Goal: Transaction & Acquisition: Purchase product/service

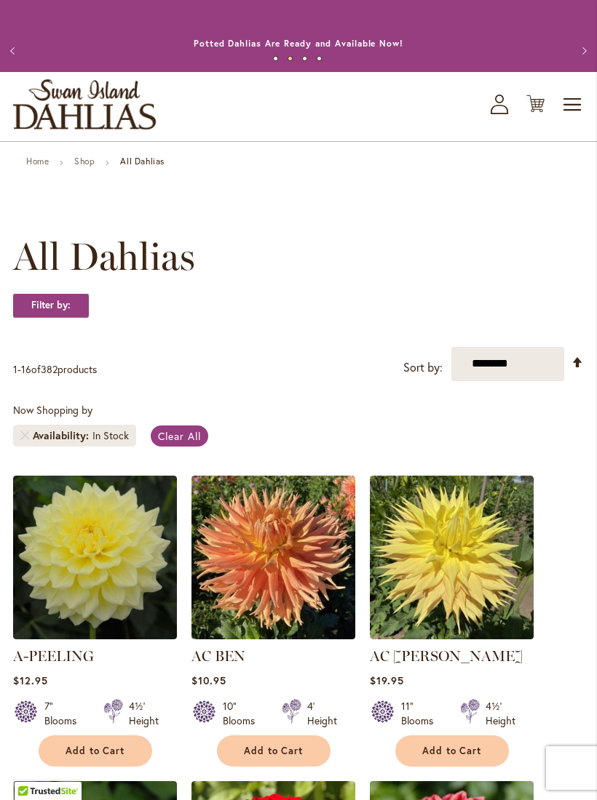
click at [504, 114] on icon at bounding box center [498, 109] width 17 height 9
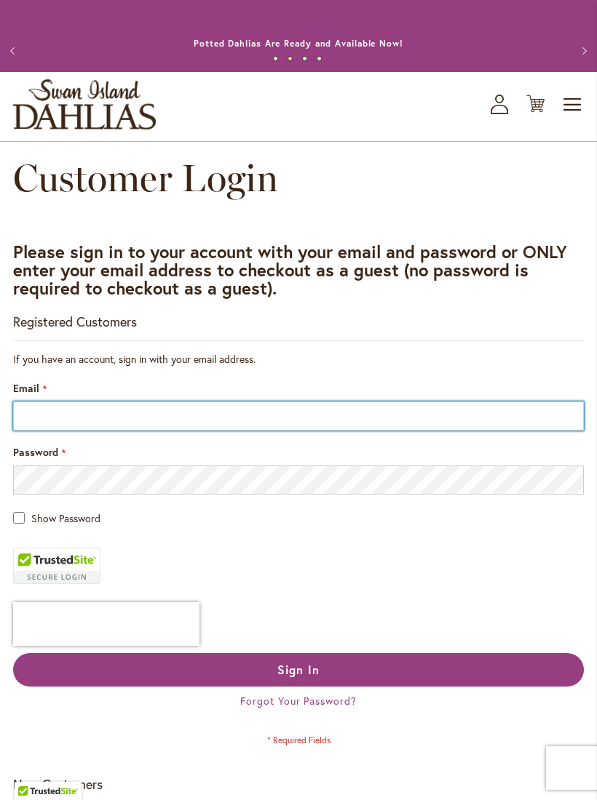
type input "**********"
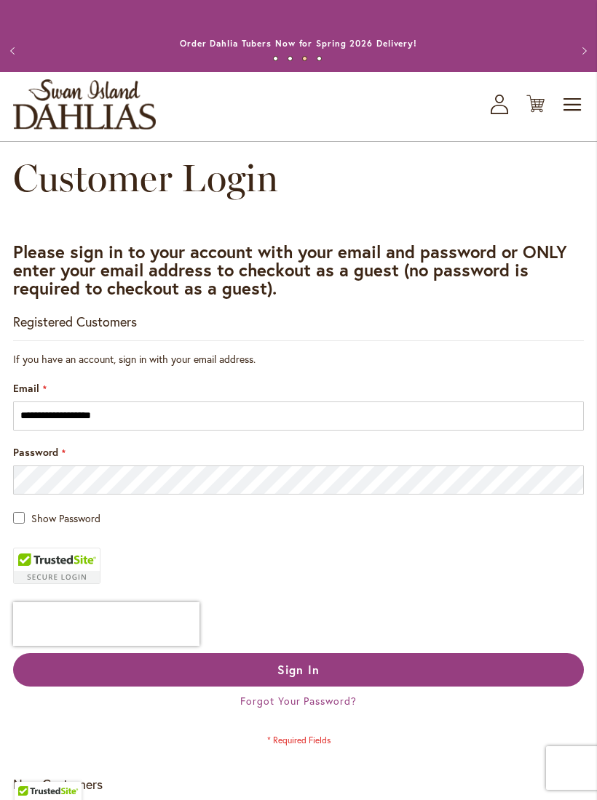
click at [339, 685] on button "Sign In" at bounding box center [298, 669] width 570 height 33
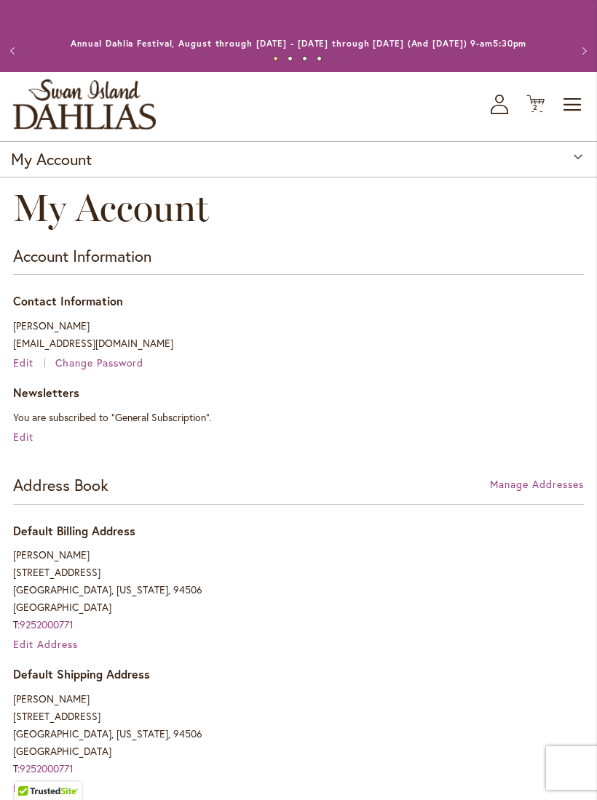
click at [537, 113] on icon "Cart .cls-1 { fill: #231f20; }" at bounding box center [535, 104] width 18 height 18
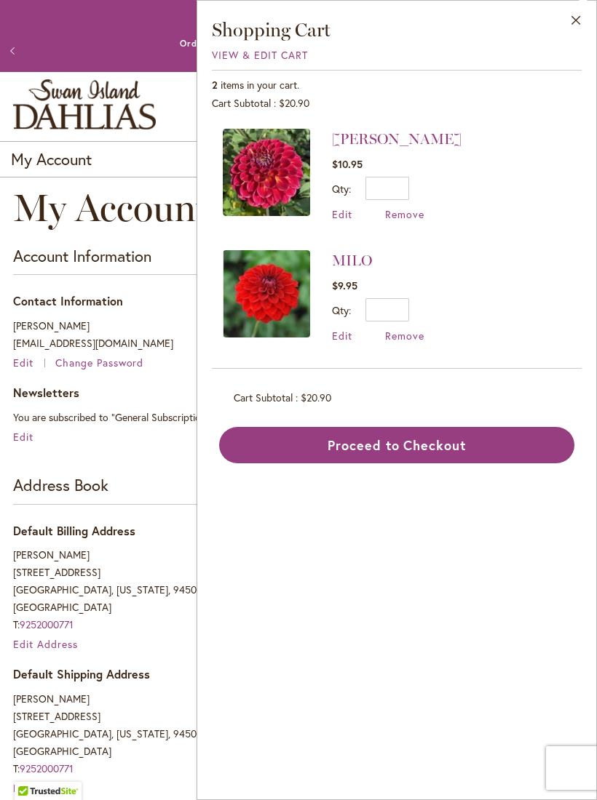
click at [409, 220] on span "Remove" at bounding box center [404, 214] width 39 height 14
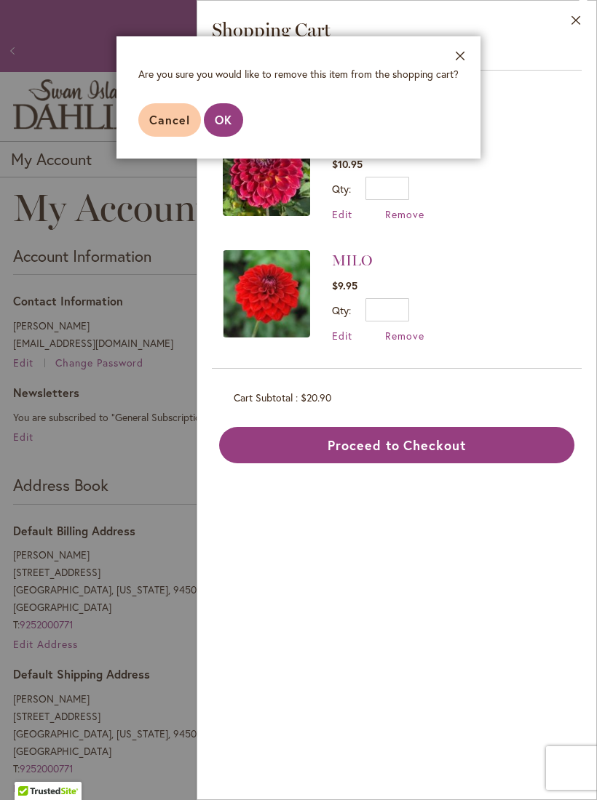
click at [227, 116] on span "OK" at bounding box center [223, 119] width 17 height 15
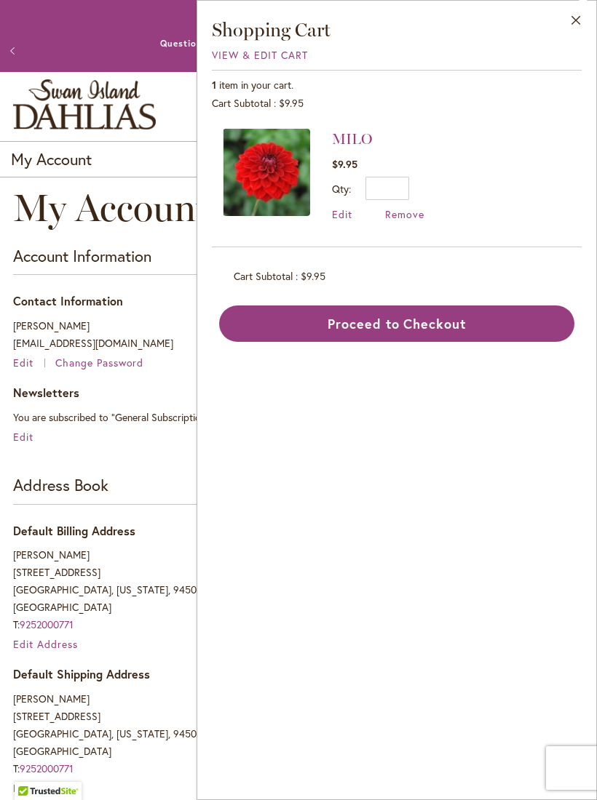
click at [573, 20] on button "Close" at bounding box center [576, 24] width 40 height 46
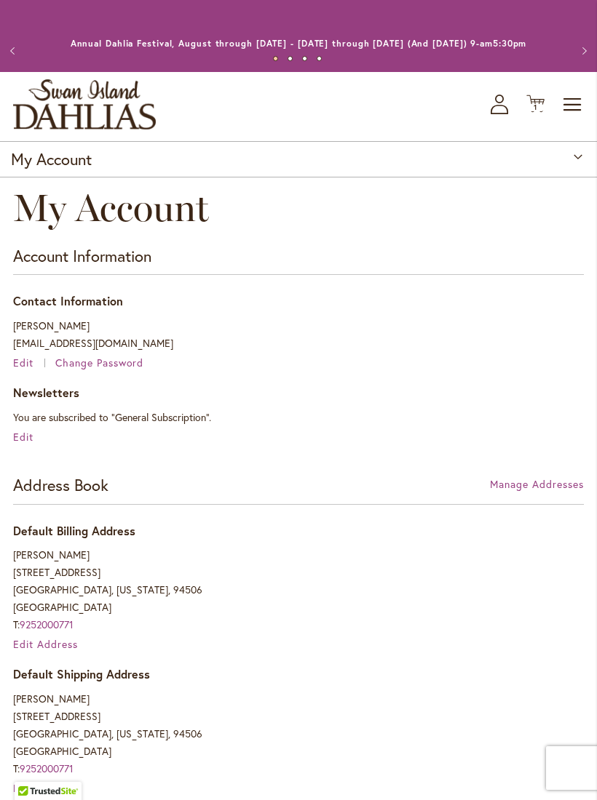
click at [573, 119] on span "Toggle Nav" at bounding box center [573, 104] width 22 height 29
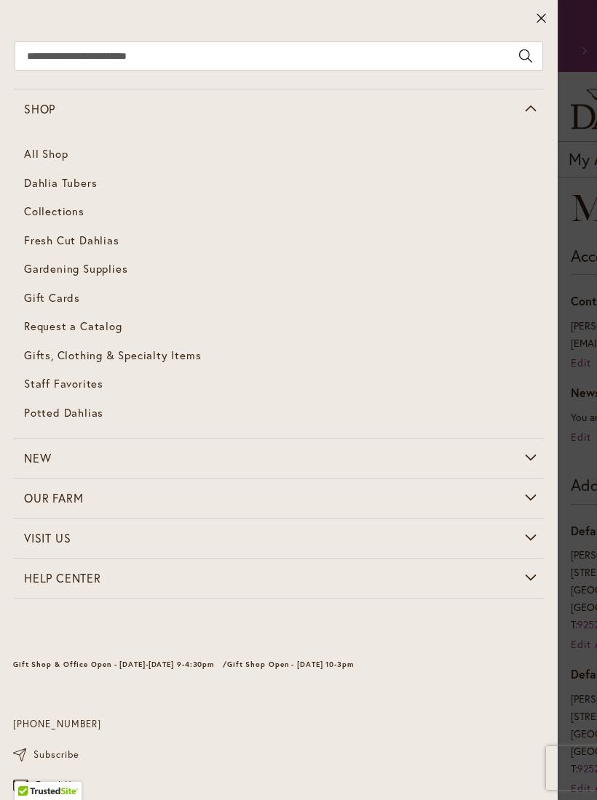
click at [94, 413] on span "Potted Dahlias" at bounding box center [63, 412] width 79 height 15
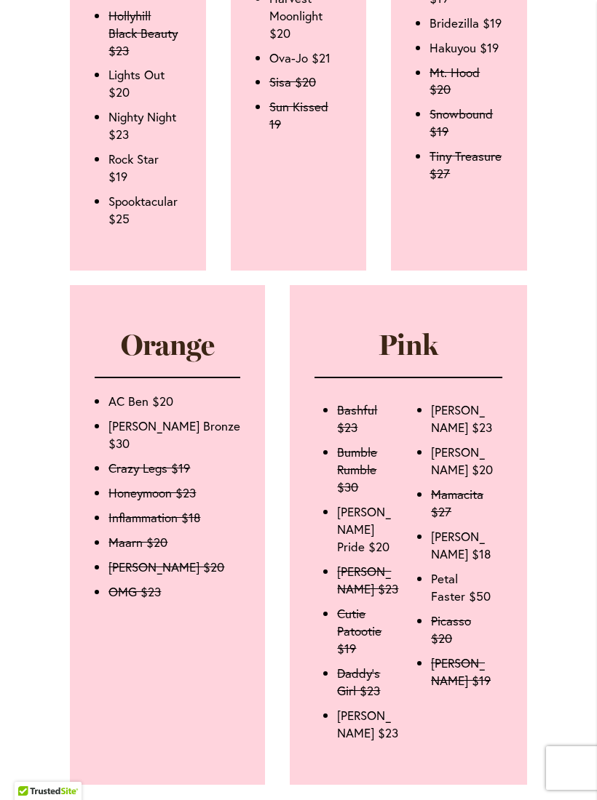
scroll to position [1885, 0]
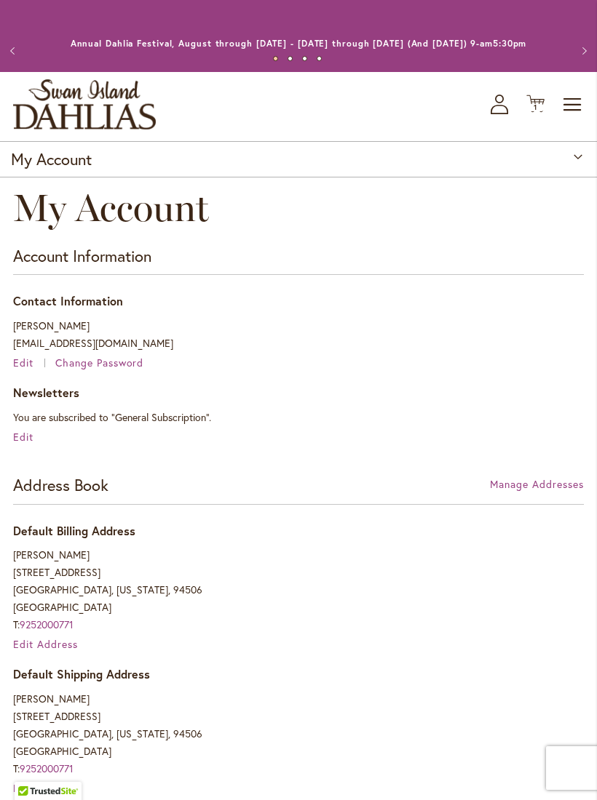
click at [563, 118] on span "Toggle Nav" at bounding box center [573, 104] width 22 height 29
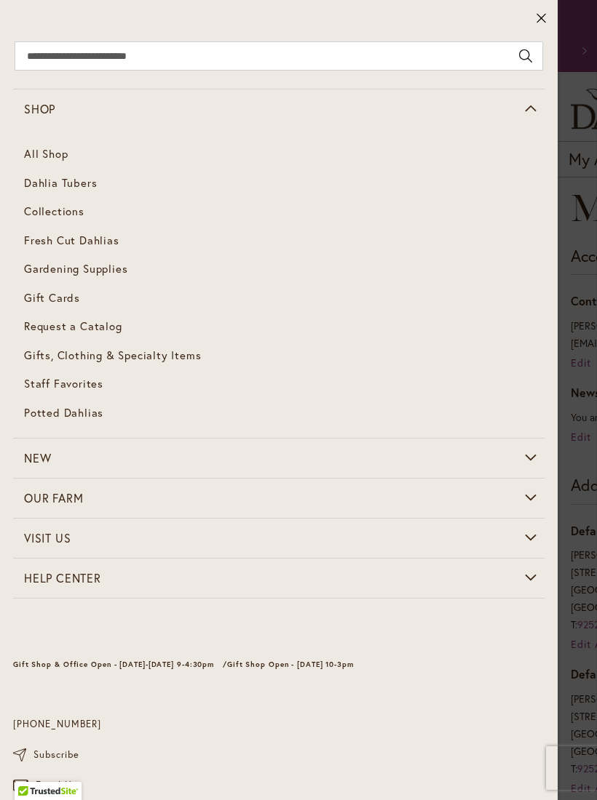
click at [95, 354] on span "Gifts, Clothing & Specialty Items" at bounding box center [112, 355] width 177 height 15
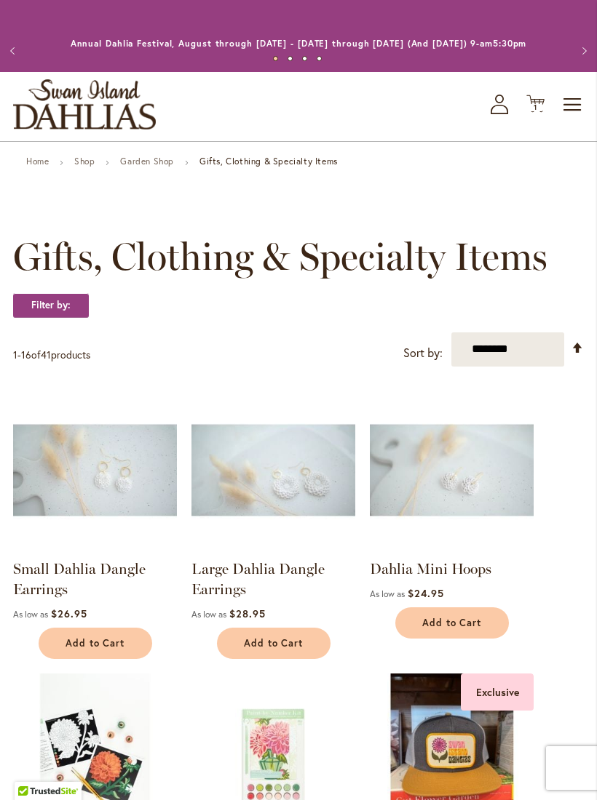
click at [570, 119] on span "Toggle Nav" at bounding box center [573, 104] width 22 height 29
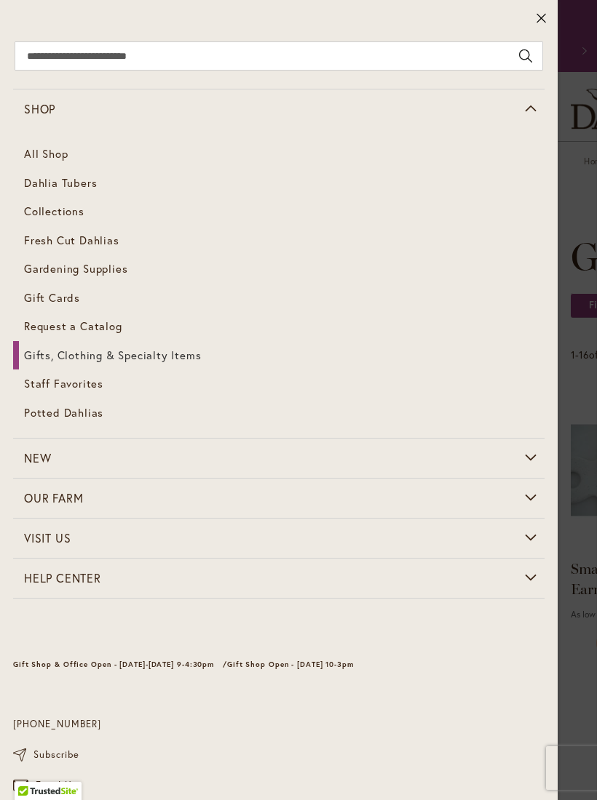
click at [47, 215] on span "Collections" at bounding box center [54, 211] width 60 height 15
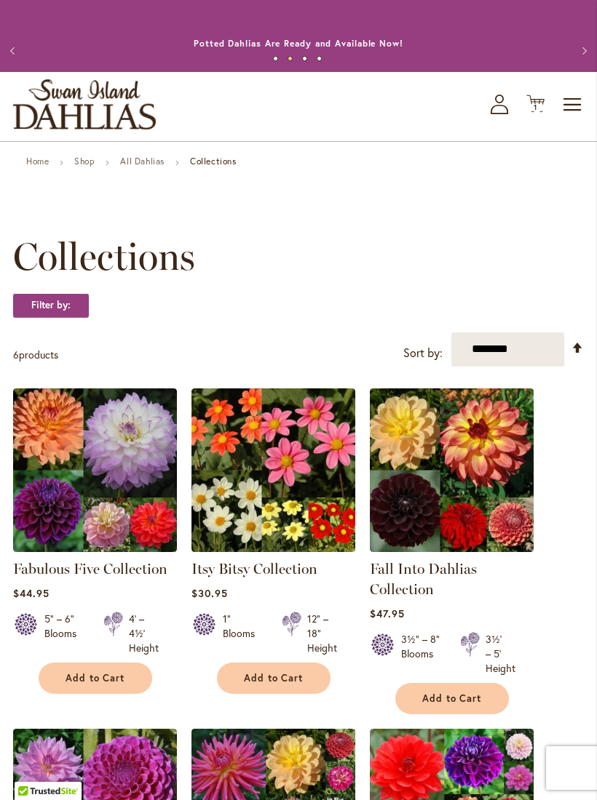
click at [573, 115] on span "Toggle Nav" at bounding box center [573, 104] width 22 height 29
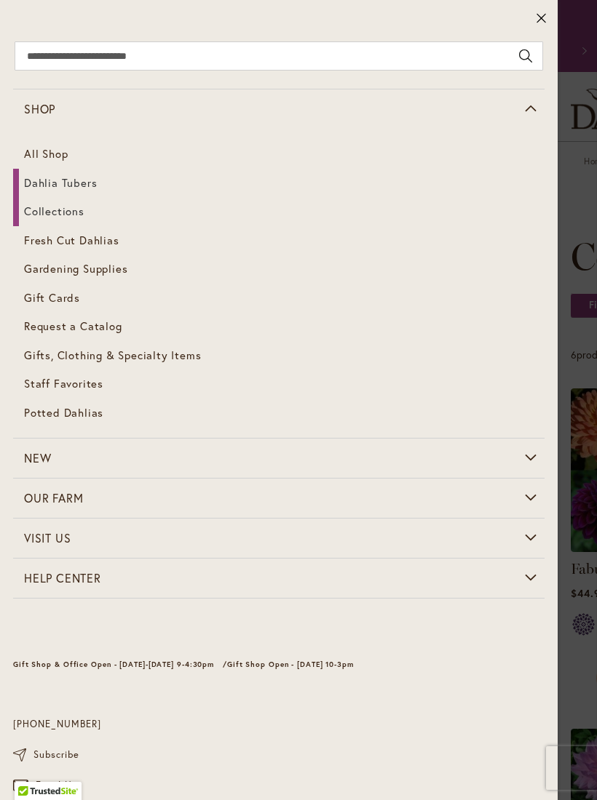
click at [55, 186] on span "Dahlia Tubers" at bounding box center [60, 182] width 73 height 15
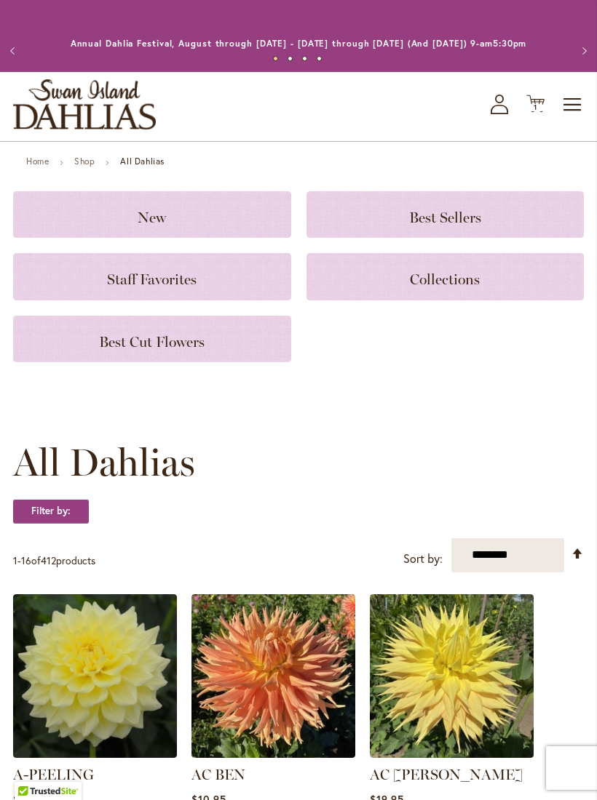
click at [97, 347] on h3 "Best Cut Flowers" at bounding box center [152, 339] width 243 height 16
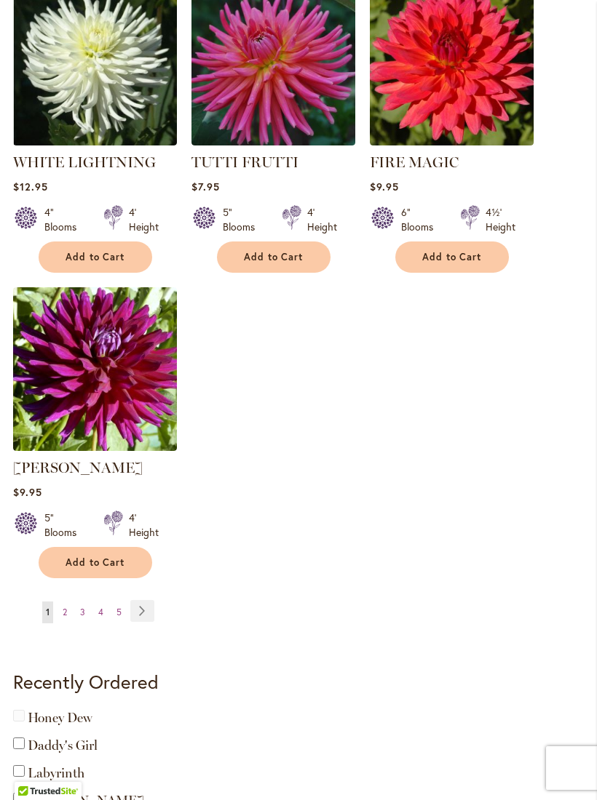
scroll to position [1628, 0]
click at [287, 264] on span "Add to Cart" at bounding box center [274, 258] width 60 height 12
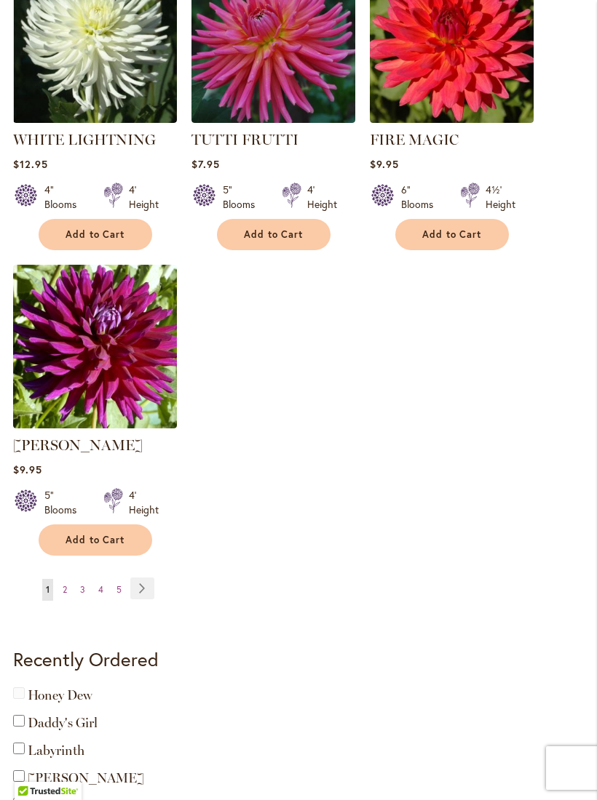
scroll to position [1703, 0]
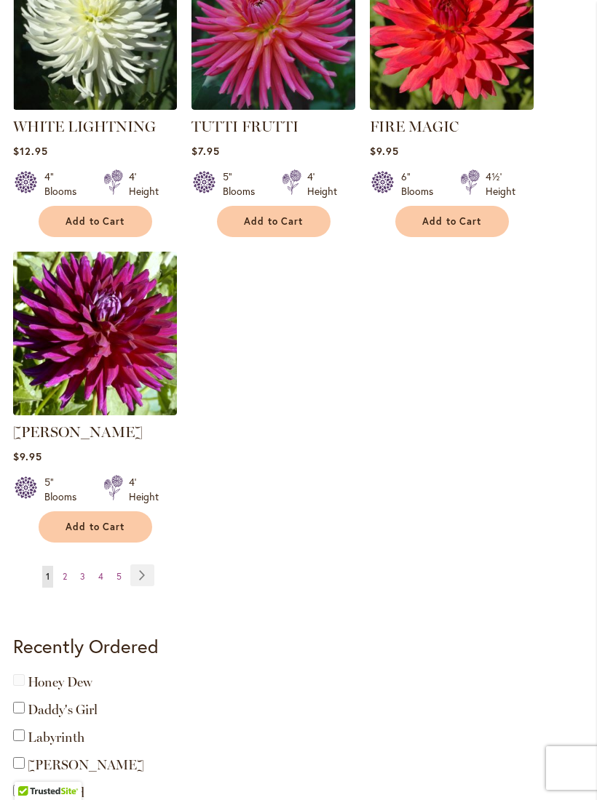
click at [59, 588] on link "Page 2" at bounding box center [65, 577] width 12 height 22
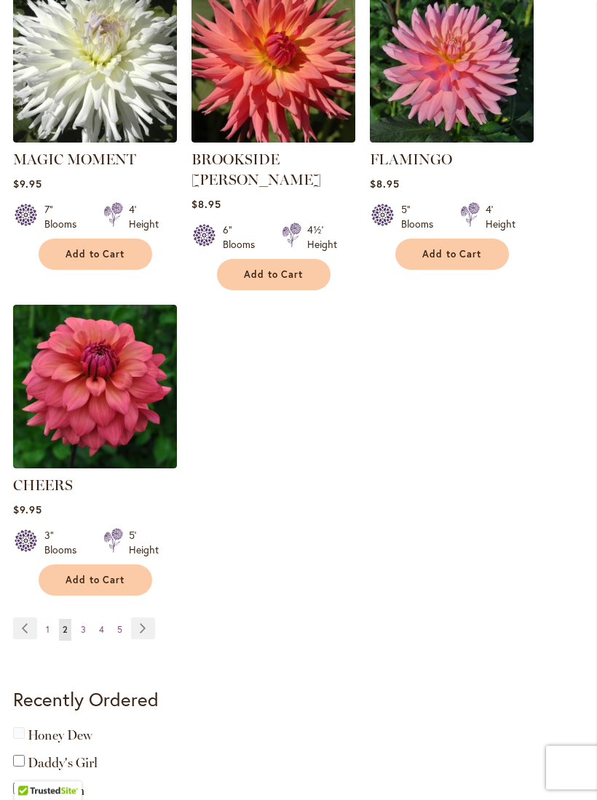
scroll to position [1647, 0]
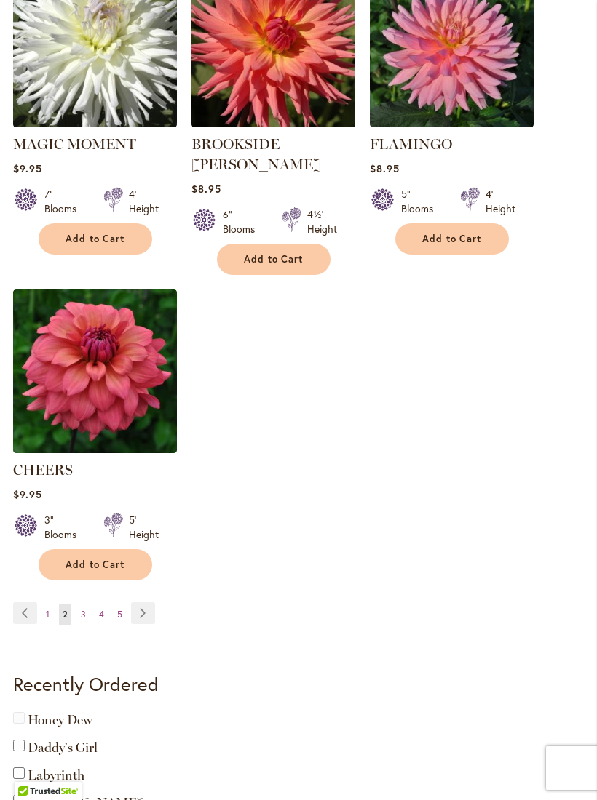
click at [77, 614] on link "Page 3" at bounding box center [83, 615] width 12 height 22
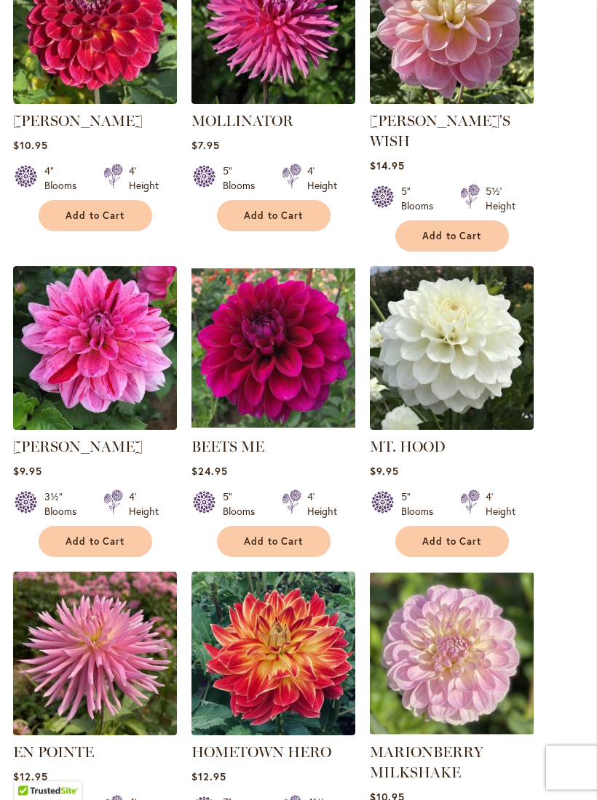
scroll to position [755, 0]
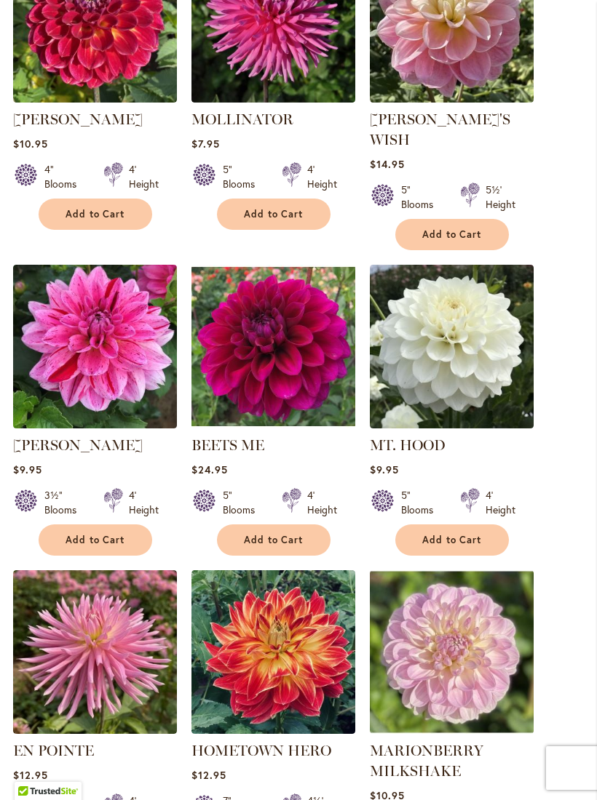
click at [70, 437] on link "[PERSON_NAME]" at bounding box center [78, 445] width 130 height 17
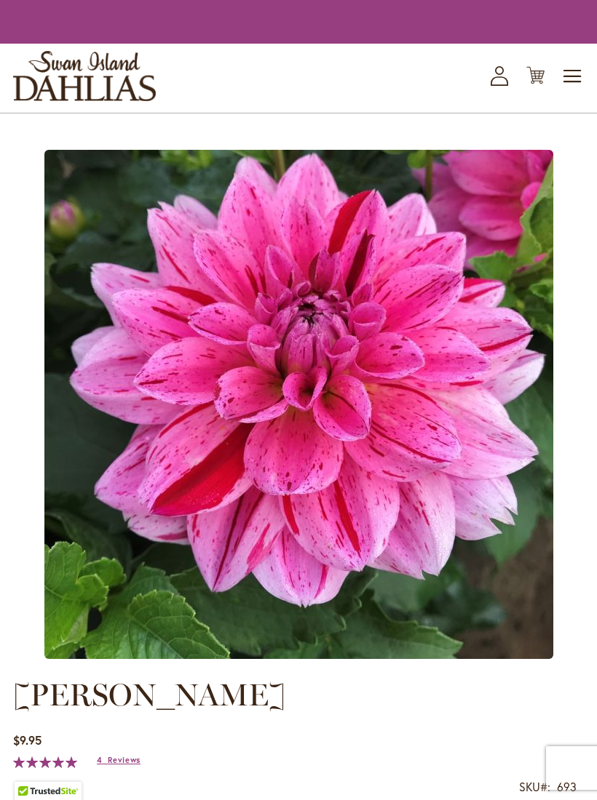
type input "****"
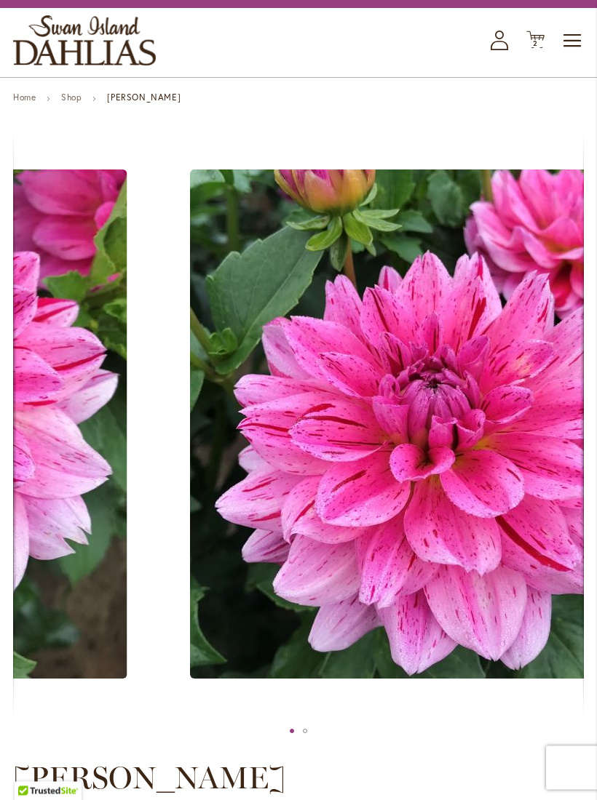
scroll to position [63, 0]
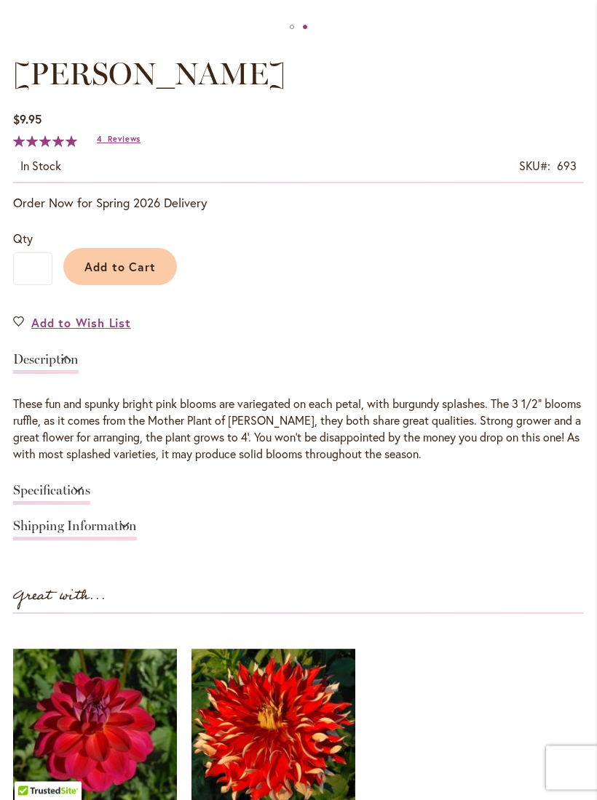
click at [140, 275] on span "Add to Cart" at bounding box center [120, 267] width 72 height 15
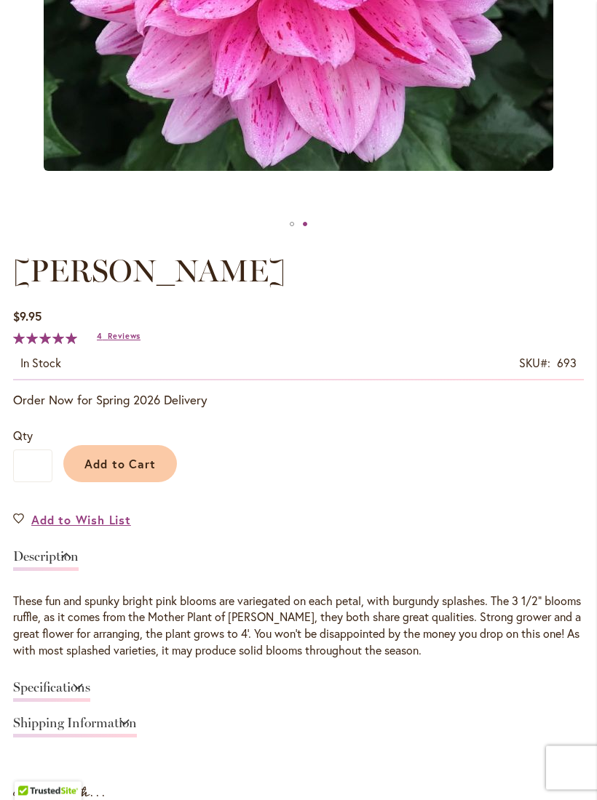
scroll to position [608, 0]
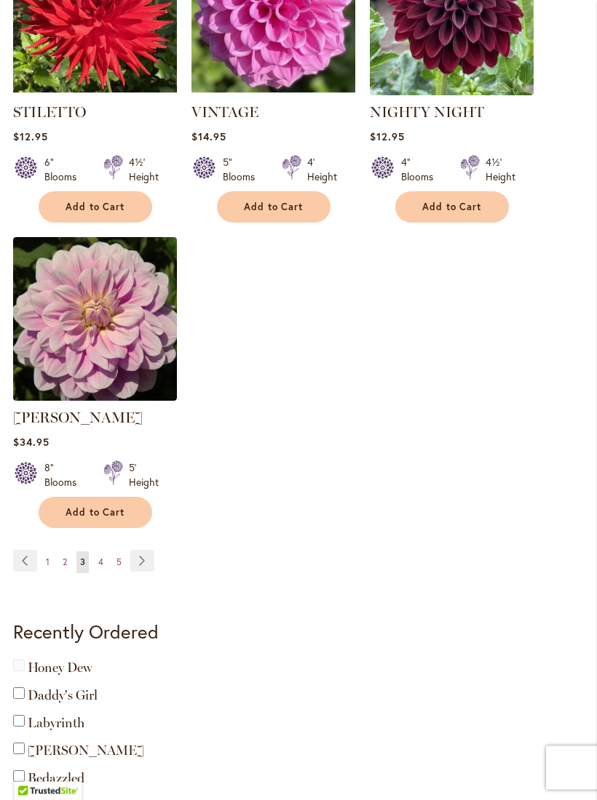
scroll to position [1721, 0]
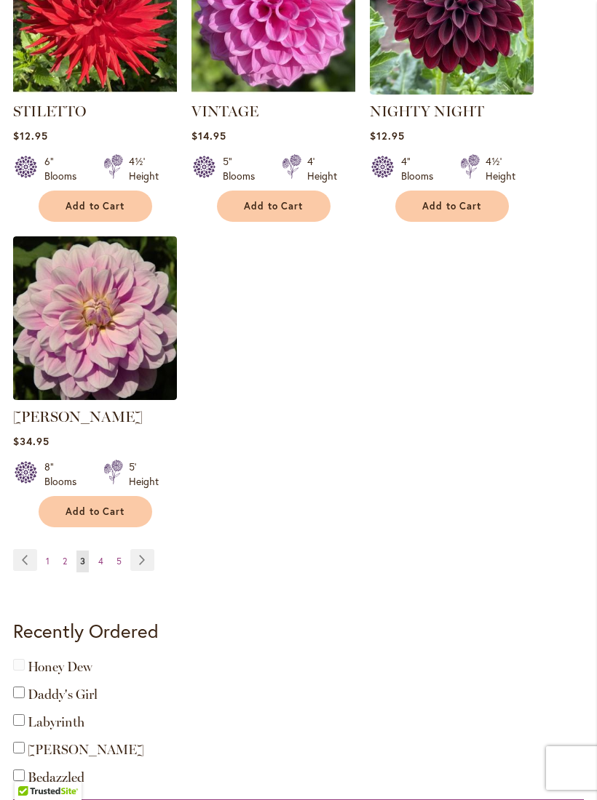
click at [89, 558] on ul "Page Previous Page 1 Page 2 You're currently reading page 3 Page 4 Page 5 Page …" at bounding box center [86, 560] width 147 height 23
click at [95, 562] on link "Page 4" at bounding box center [101, 562] width 12 height 22
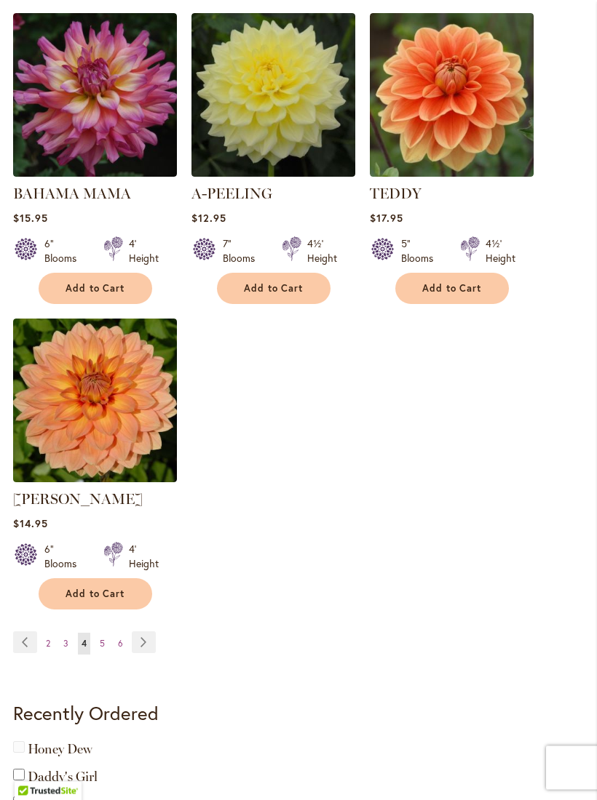
scroll to position [1618, 0]
click at [101, 649] on span "5" at bounding box center [102, 643] width 5 height 11
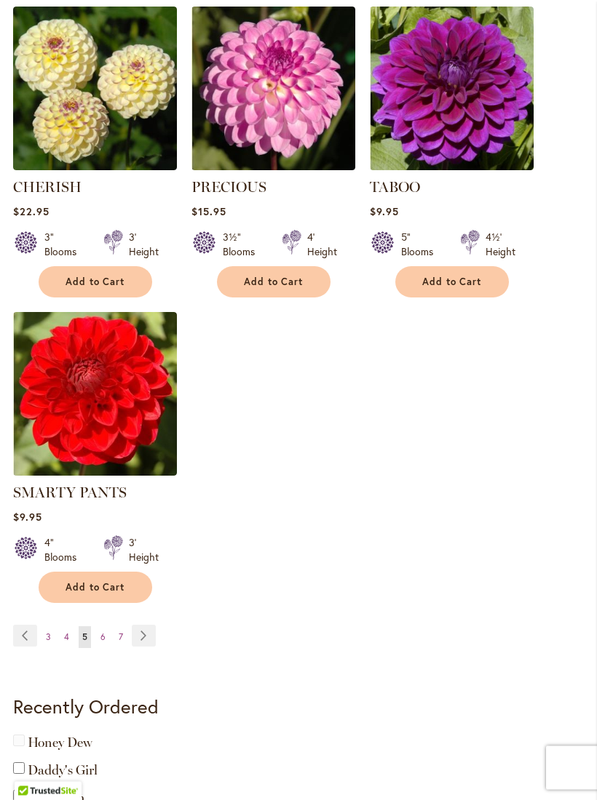
scroll to position [1646, 0]
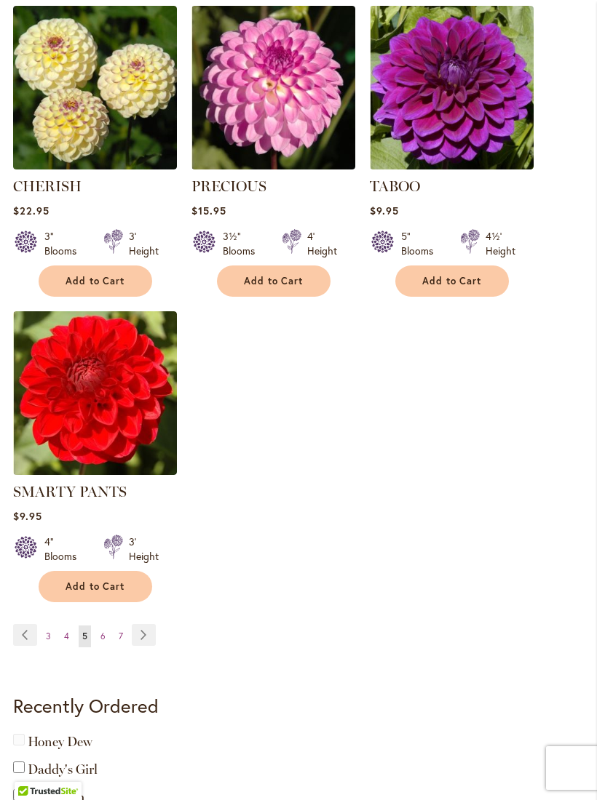
click at [98, 631] on link "Page 6" at bounding box center [103, 637] width 12 height 22
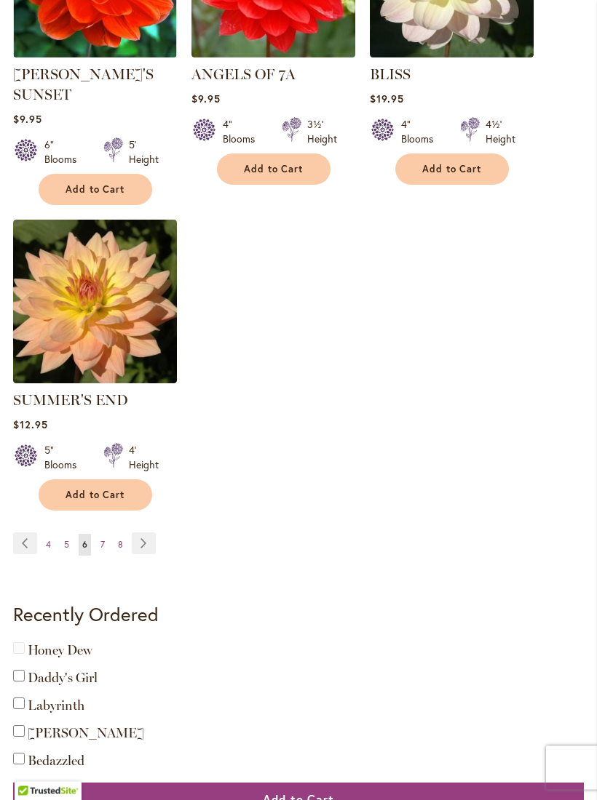
scroll to position [1778, 0]
click at [102, 539] on span "7" at bounding box center [102, 544] width 4 height 11
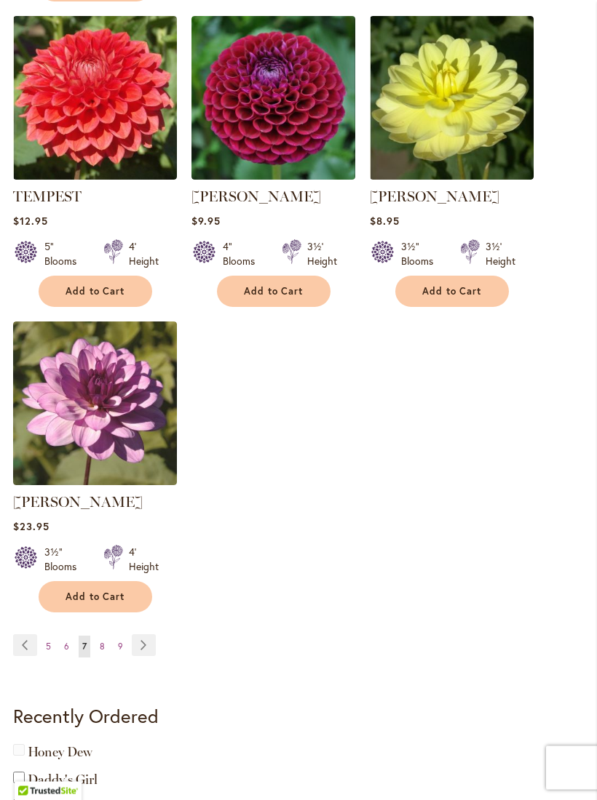
scroll to position [1635, 0]
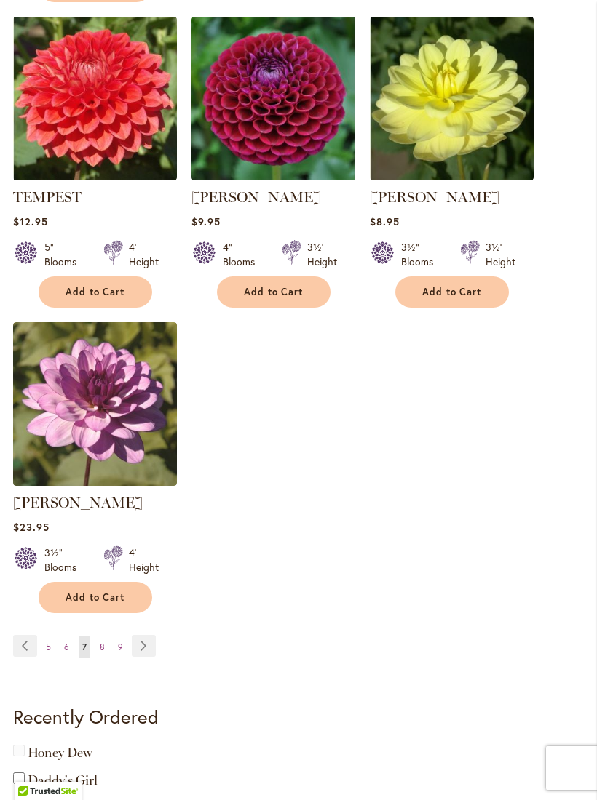
click at [96, 644] on link "Page 8" at bounding box center [102, 648] width 12 height 22
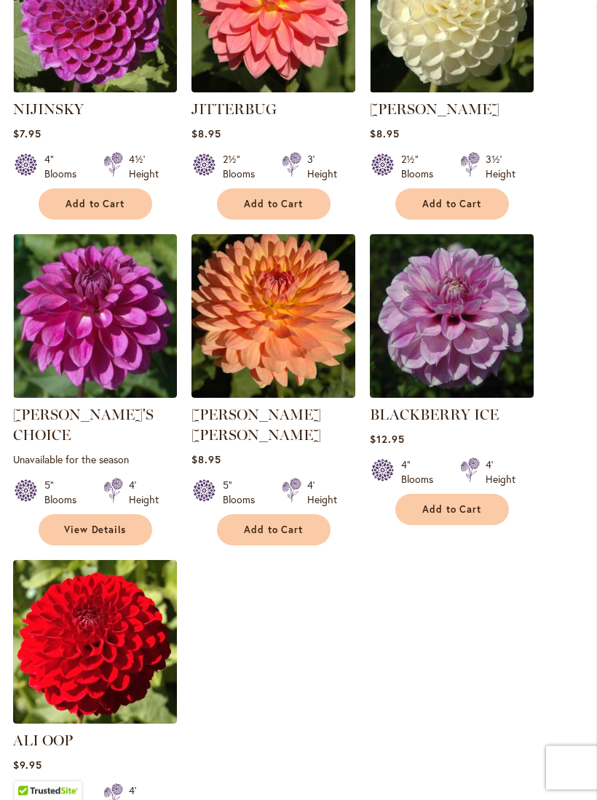
scroll to position [1377, 0]
click at [479, 423] on link "BLACKBERRY ICE" at bounding box center [434, 414] width 129 height 17
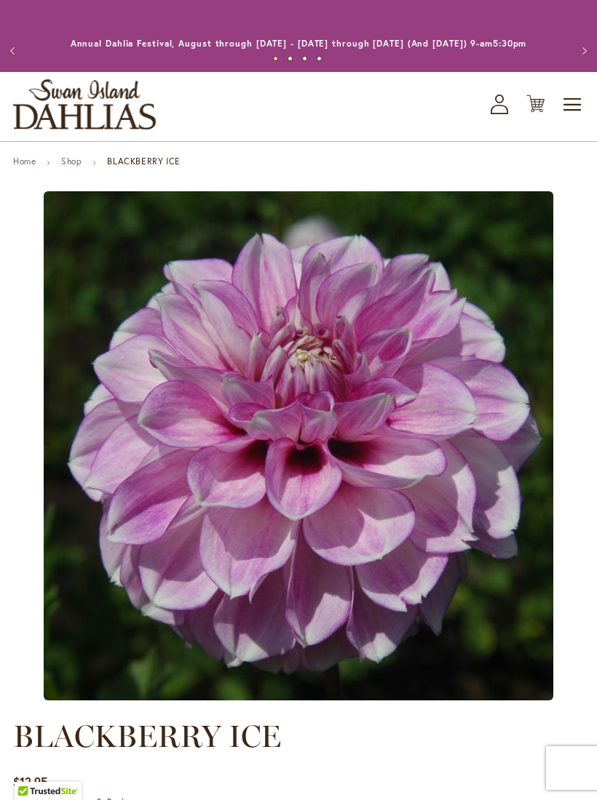
type input "****"
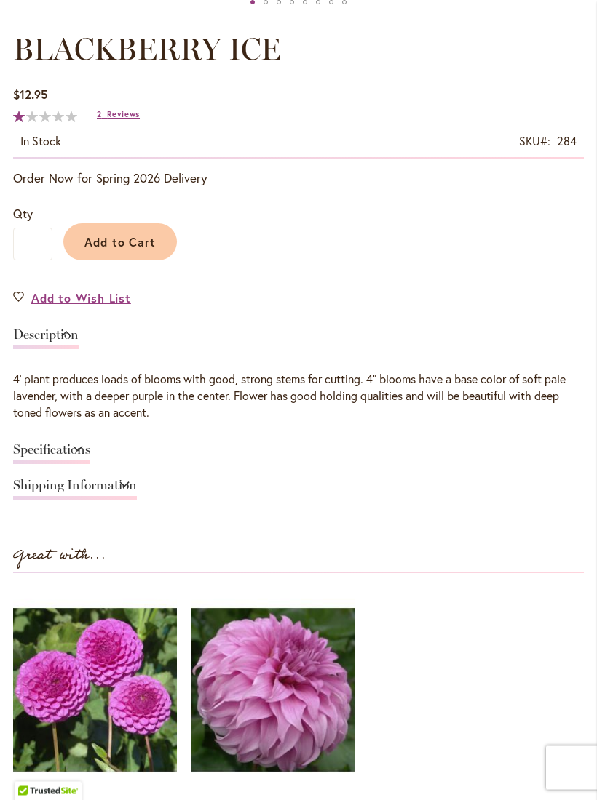
scroll to position [784, 0]
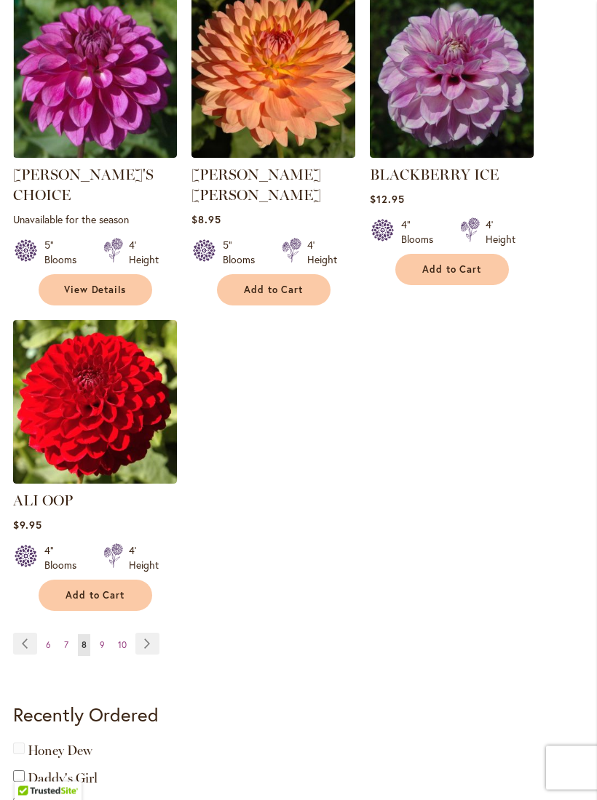
scroll to position [1617, 0]
click at [98, 639] on link "Page 9" at bounding box center [102, 645] width 12 height 22
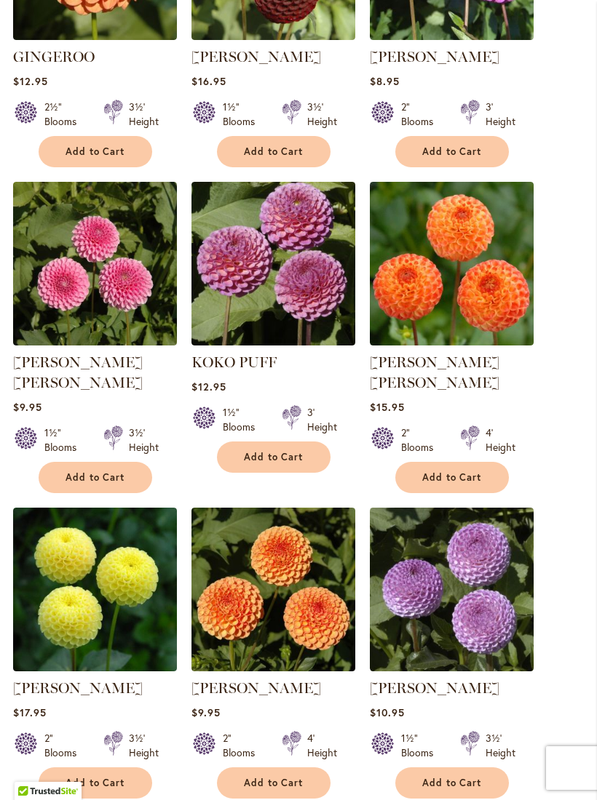
scroll to position [1163, 0]
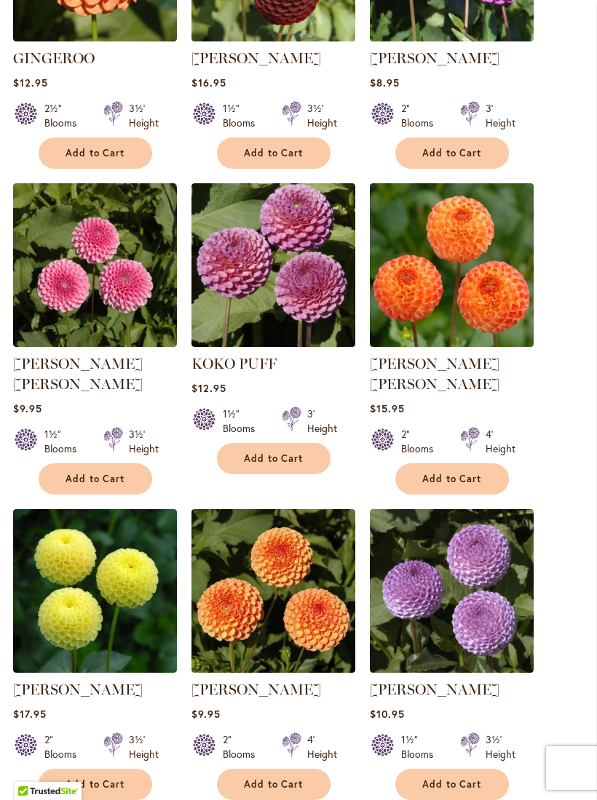
click at [70, 355] on link "[PERSON_NAME] [PERSON_NAME]" at bounding box center [78, 374] width 130 height 38
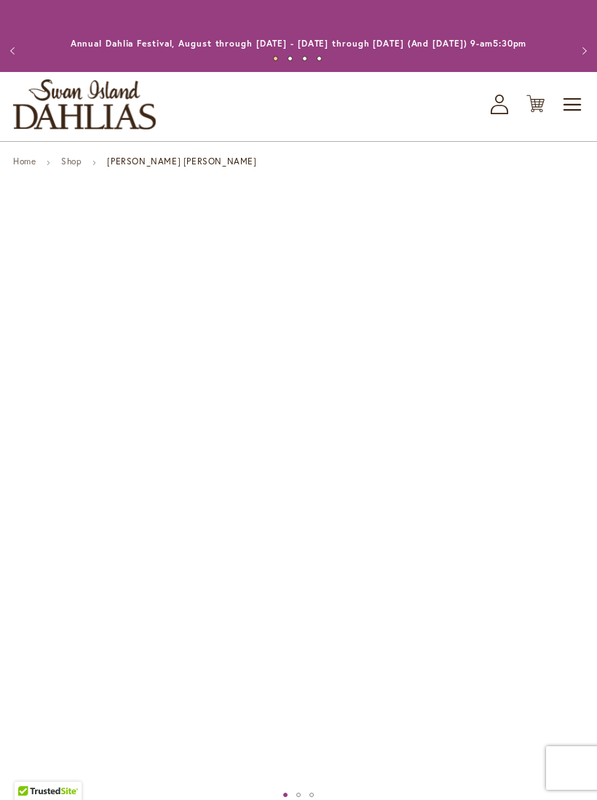
type input "****"
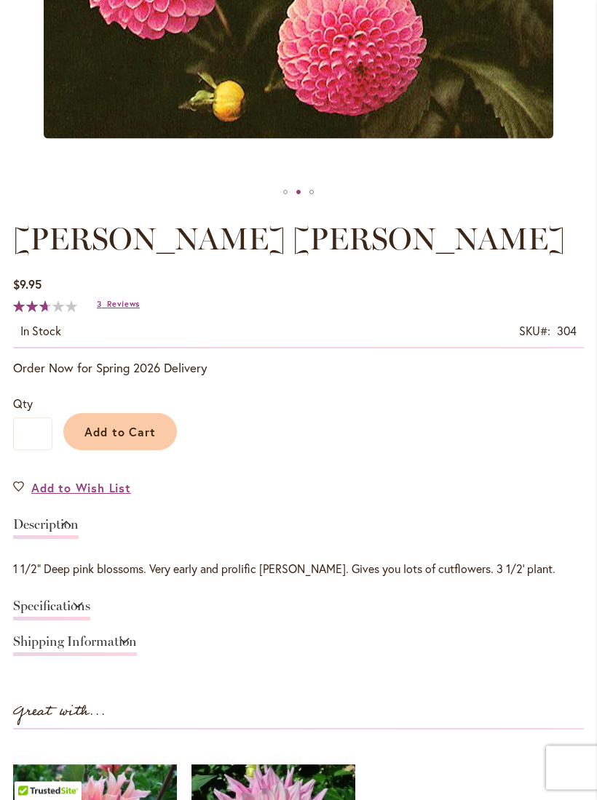
scroll to position [603, 0]
click at [102, 439] on span "Add to Cart" at bounding box center [120, 431] width 72 height 15
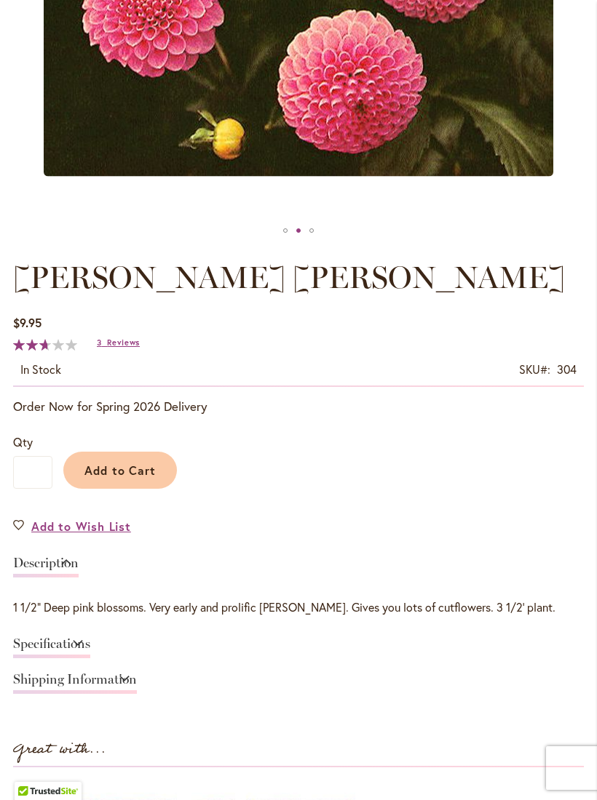
click at [114, 348] on span "Reviews" at bounding box center [123, 343] width 33 height 10
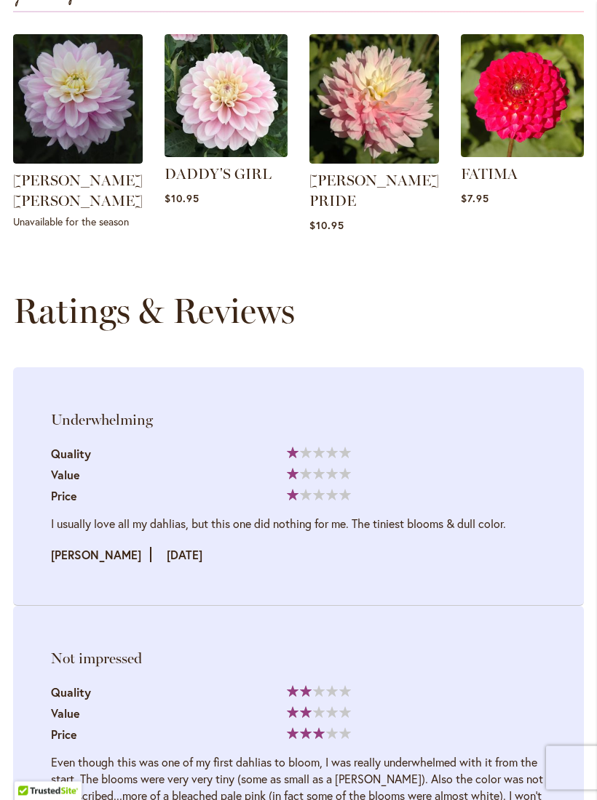
scroll to position [1737, 0]
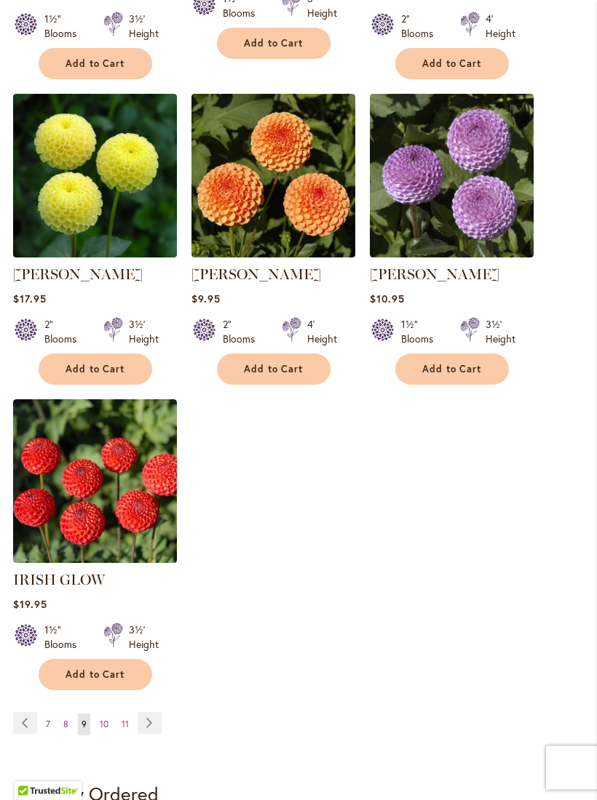
scroll to position [1578, 0]
click at [96, 714] on link "Page 10" at bounding box center [104, 725] width 16 height 22
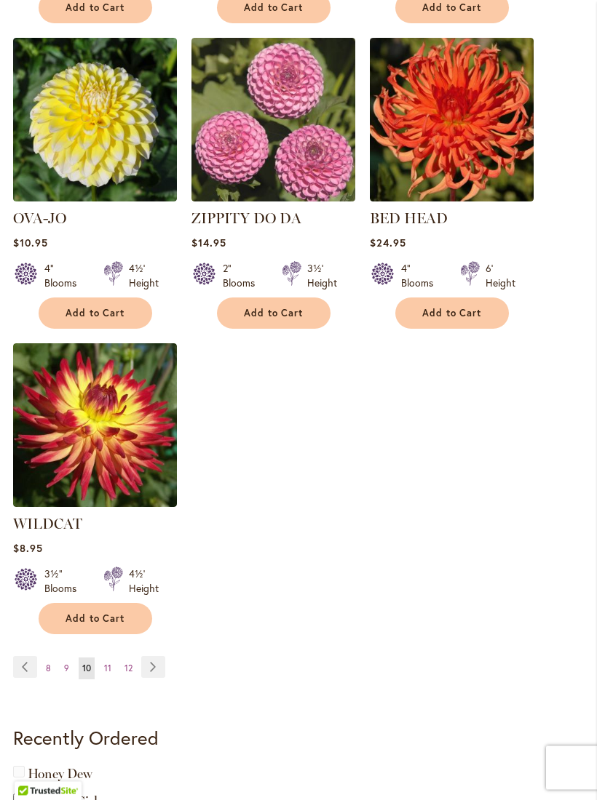
scroll to position [1593, 0]
click at [100, 662] on link "Page 11" at bounding box center [107, 669] width 15 height 22
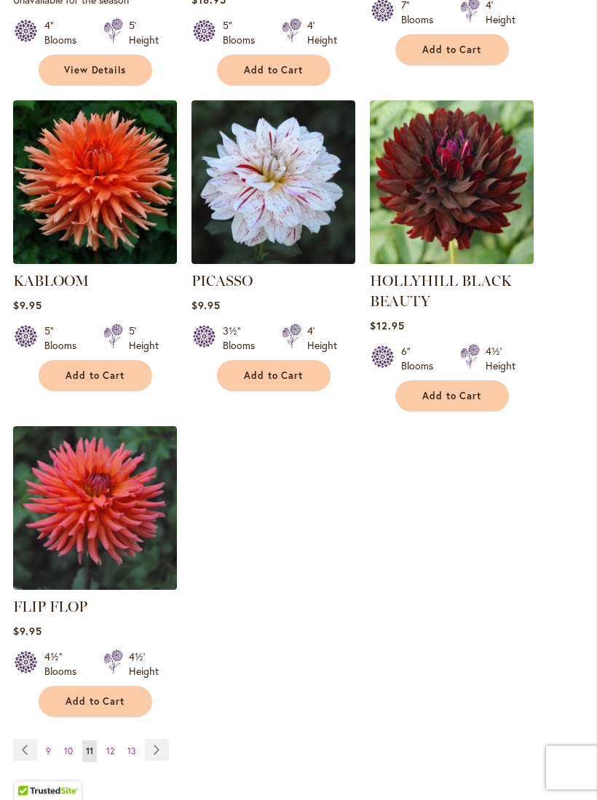
scroll to position [1551, 0]
click at [42, 598] on link "FLIP FLOP" at bounding box center [50, 606] width 74 height 17
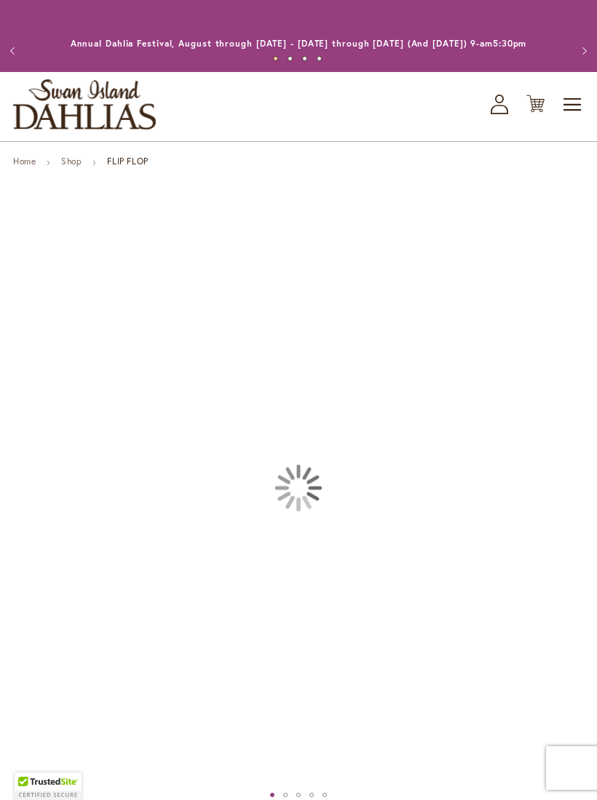
type input "****"
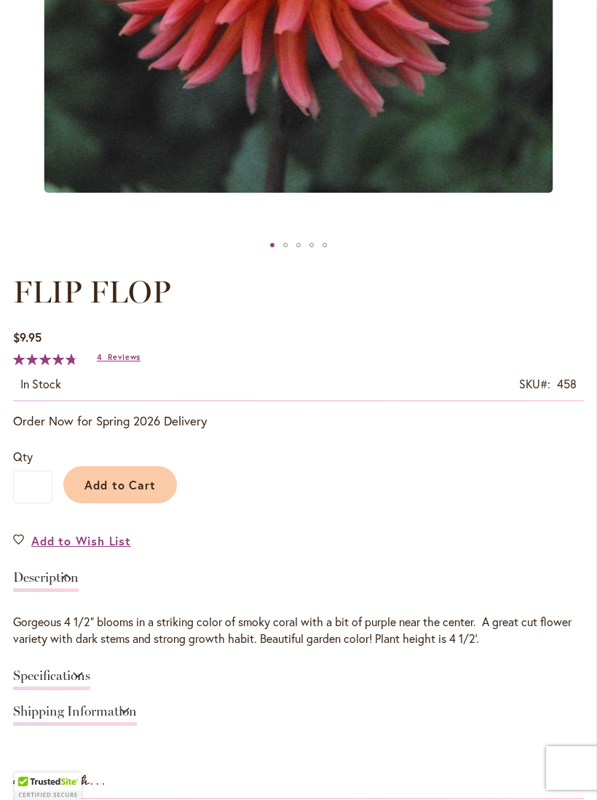
click at [116, 362] on span "Reviews" at bounding box center [124, 357] width 33 height 10
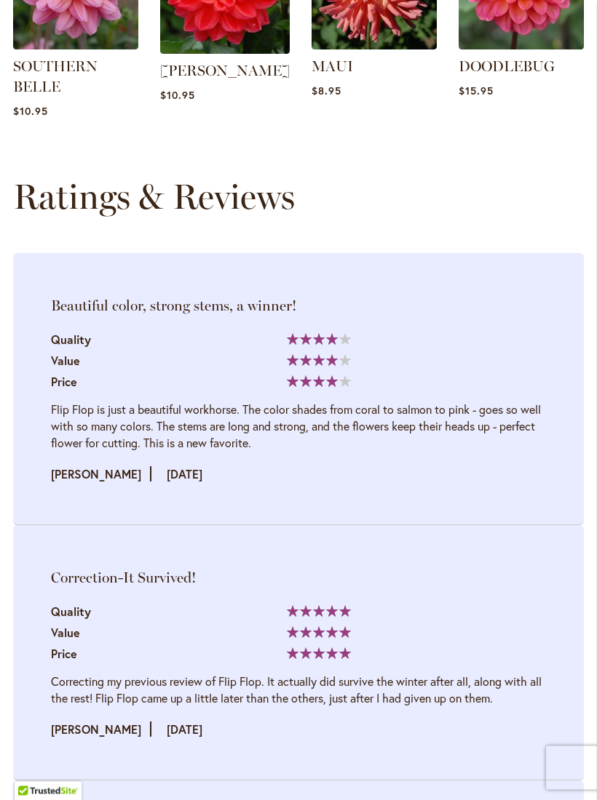
scroll to position [1831, 0]
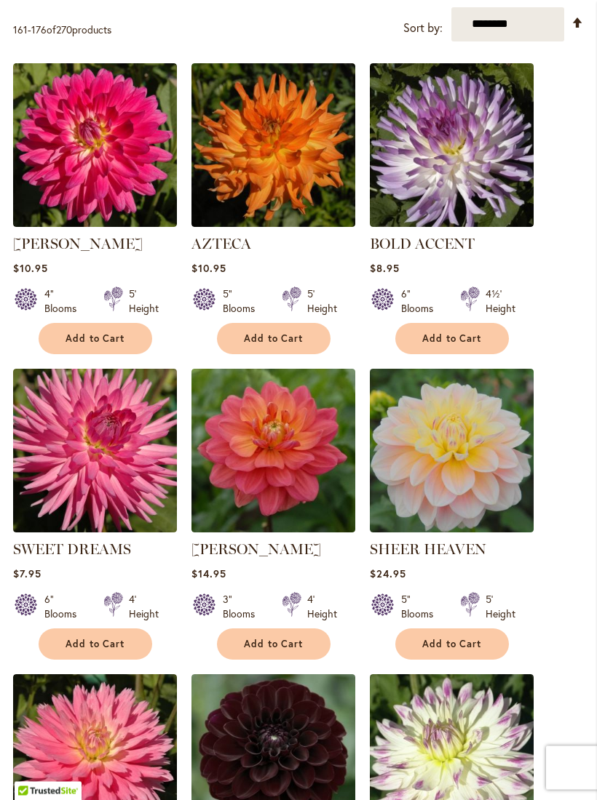
scroll to position [324, 0]
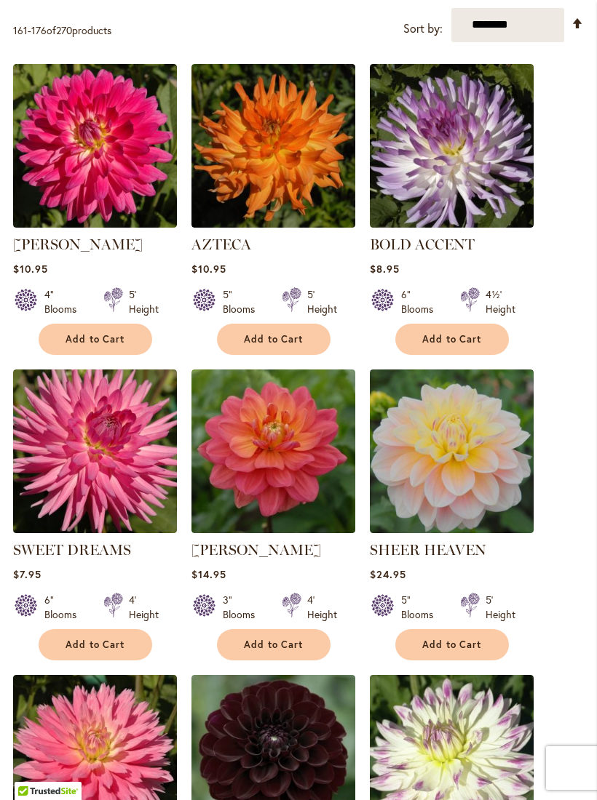
click at [454, 253] on link "BOLD ACCENT" at bounding box center [422, 244] width 105 height 17
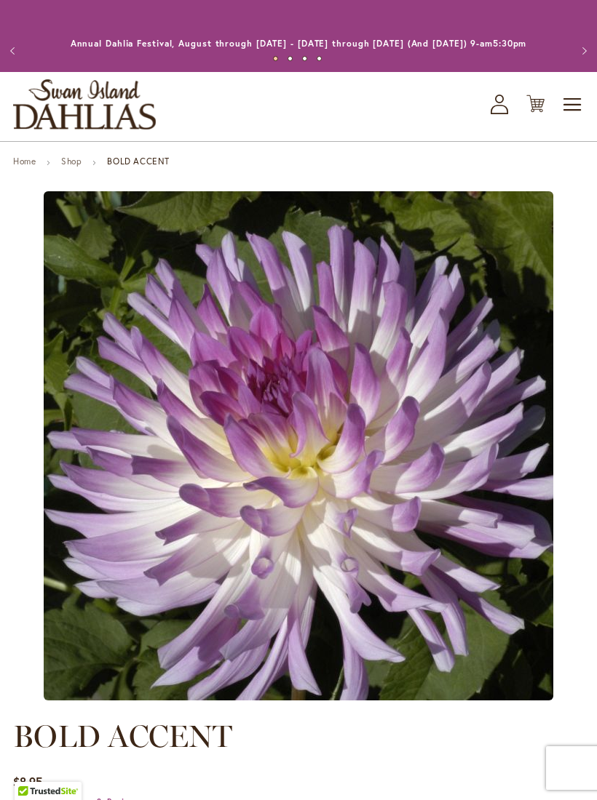
type input "****"
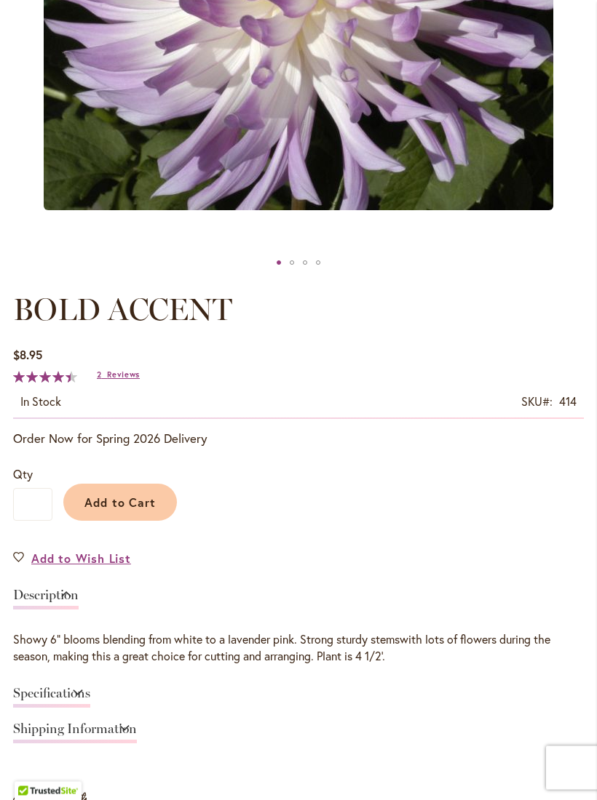
scroll to position [530, 0]
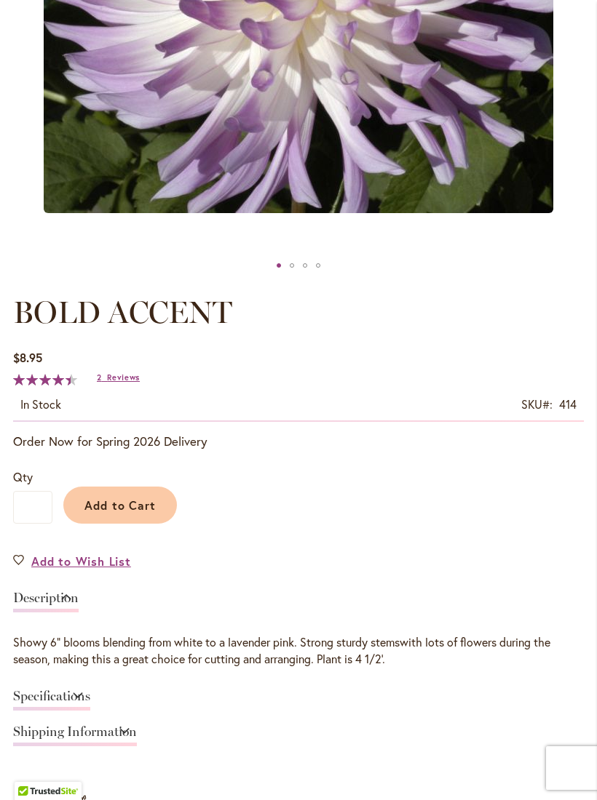
click at [111, 383] on span "Reviews" at bounding box center [123, 378] width 33 height 10
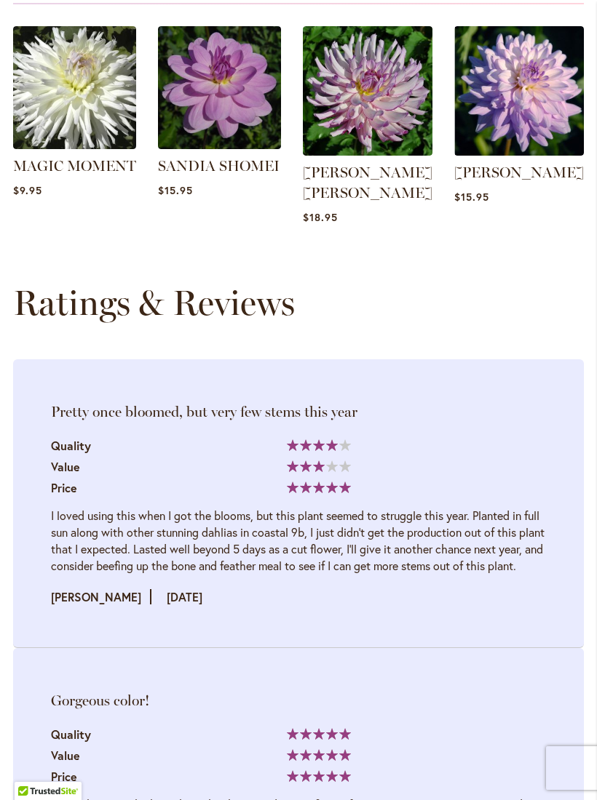
scroll to position [1751, 0]
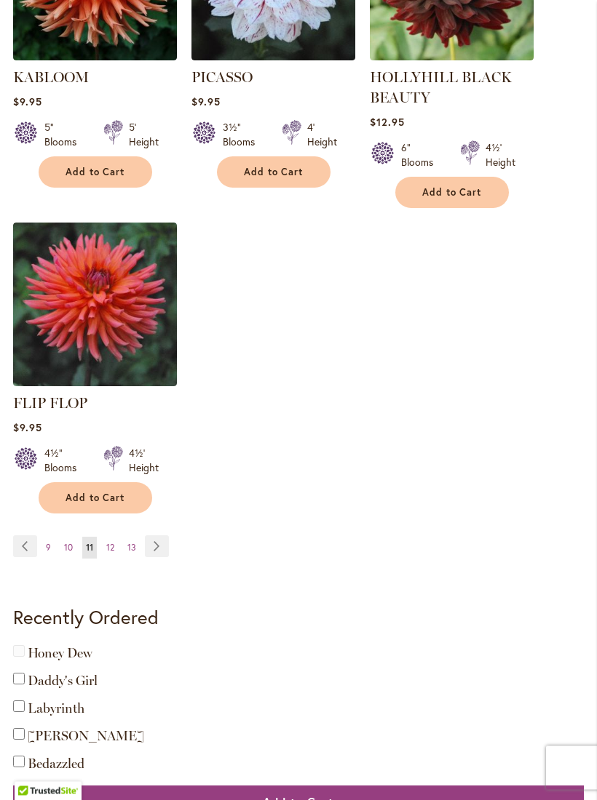
scroll to position [1755, 0]
click at [103, 537] on link "Page 12" at bounding box center [110, 548] width 15 height 22
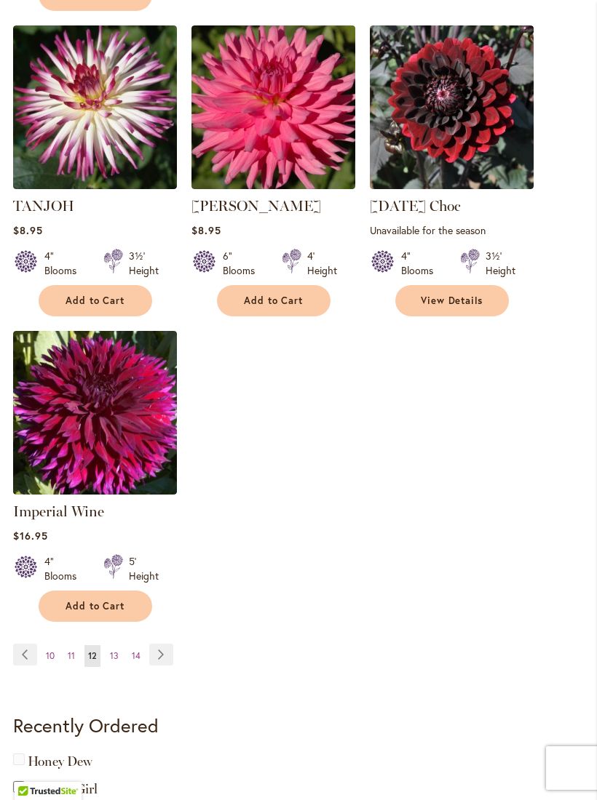
scroll to position [1627, 0]
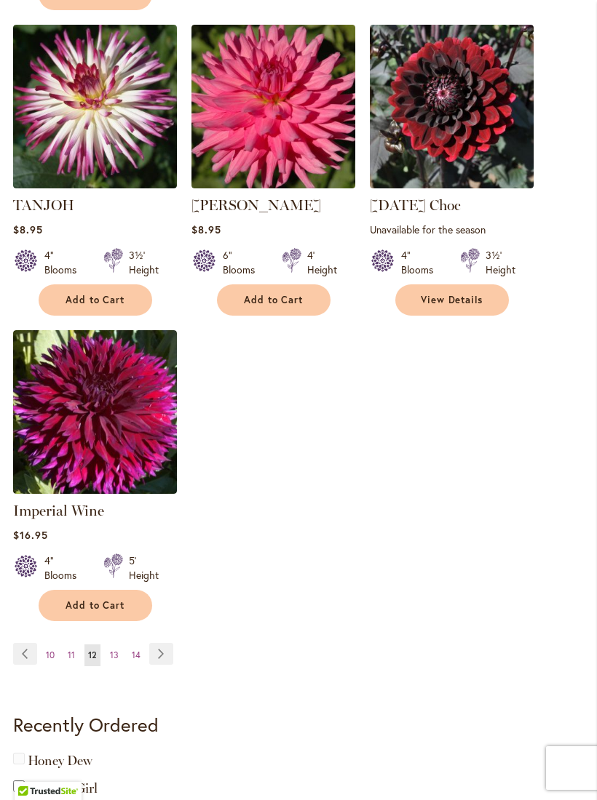
click at [106, 645] on link "Page 13" at bounding box center [114, 656] width 16 height 22
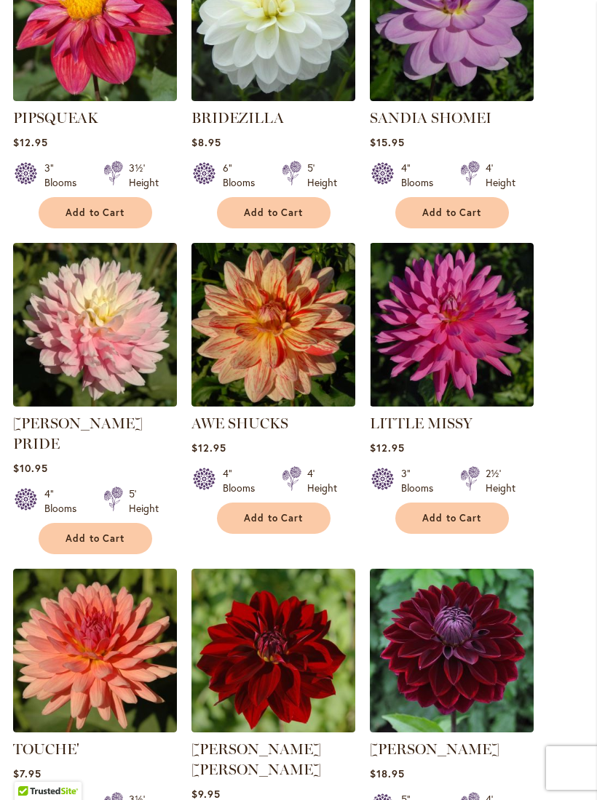
scroll to position [1083, 0]
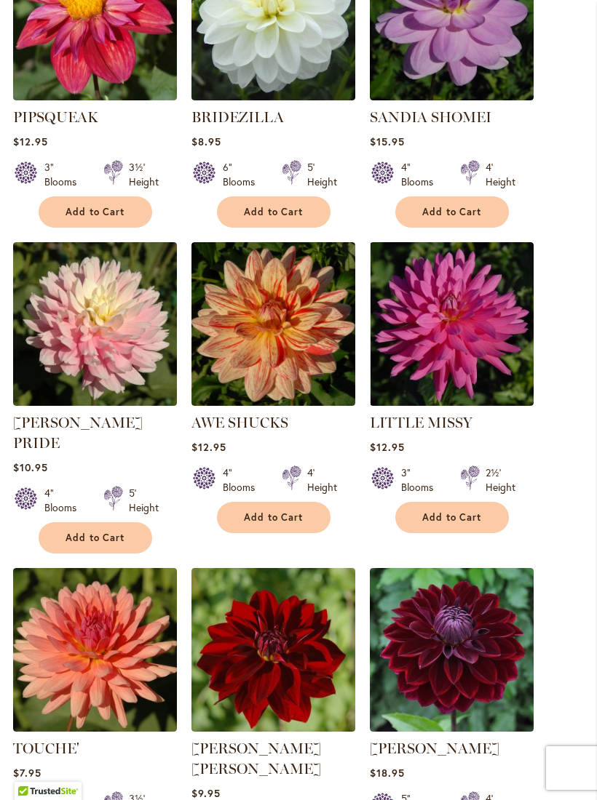
click at [491, 379] on img at bounding box center [452, 324] width 164 height 164
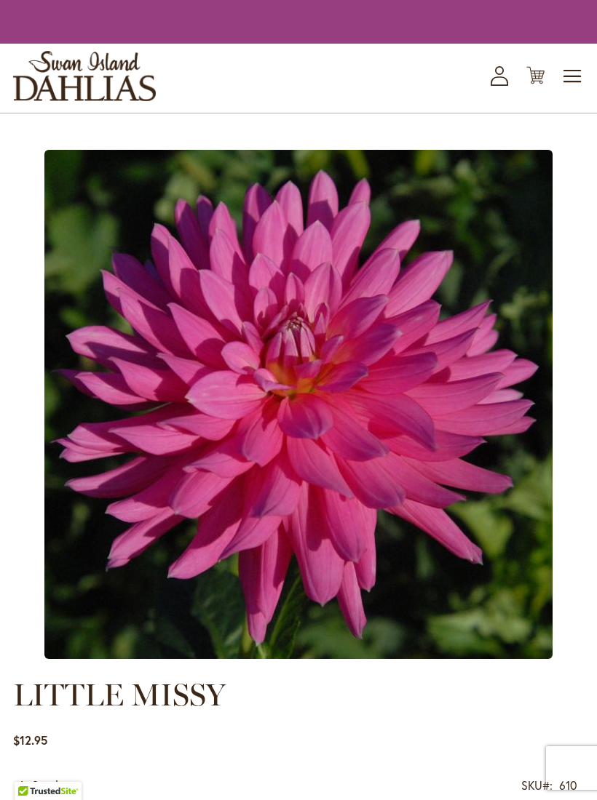
type input "****"
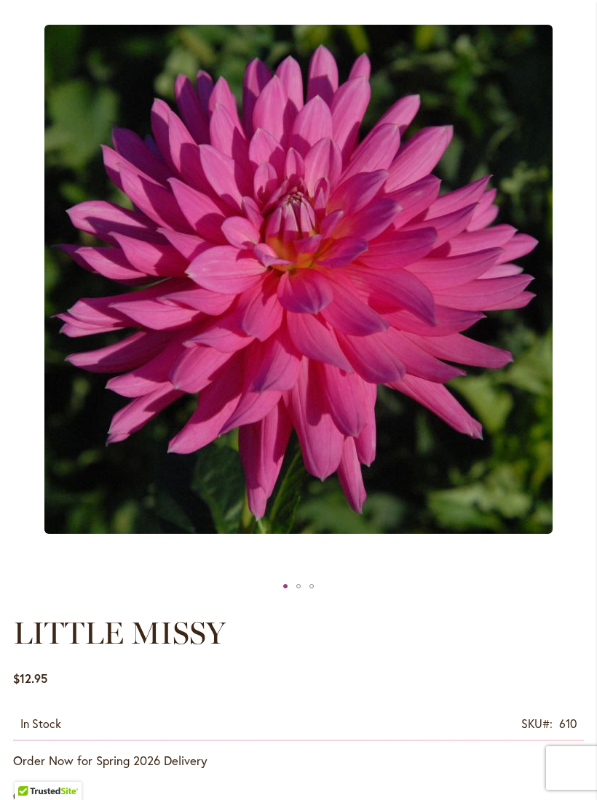
scroll to position [208, 0]
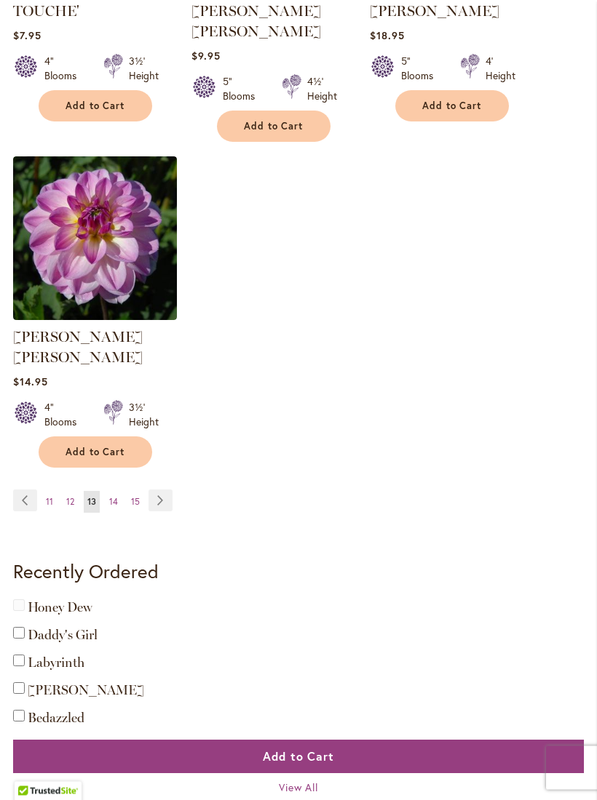
scroll to position [1821, 0]
click at [102, 490] on ul "Page Previous Page 11 Page 12 You're currently reading page 13 Page 14 Page 15 …" at bounding box center [95, 501] width 165 height 23
click at [108, 491] on link "Page 14" at bounding box center [113, 502] width 16 height 22
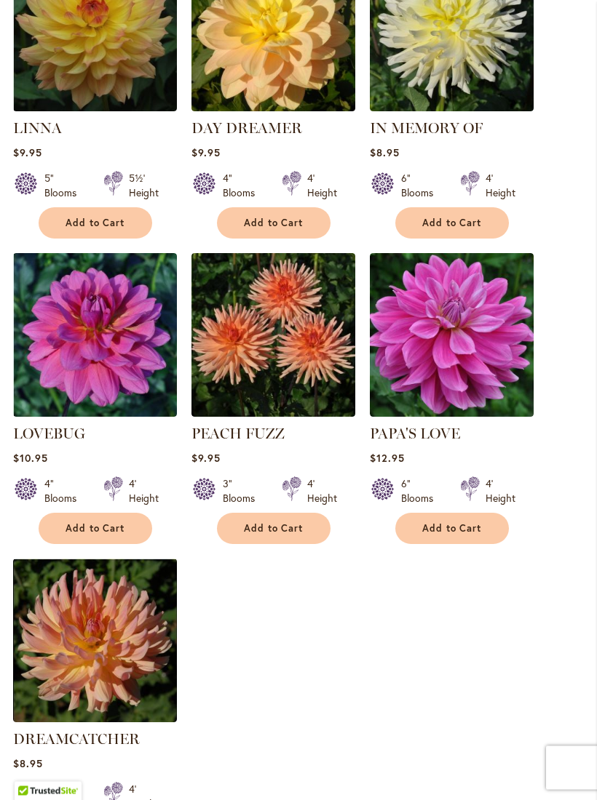
scroll to position [1378, 0]
click at [454, 435] on link "PAPA'S LOVE" at bounding box center [415, 433] width 90 height 17
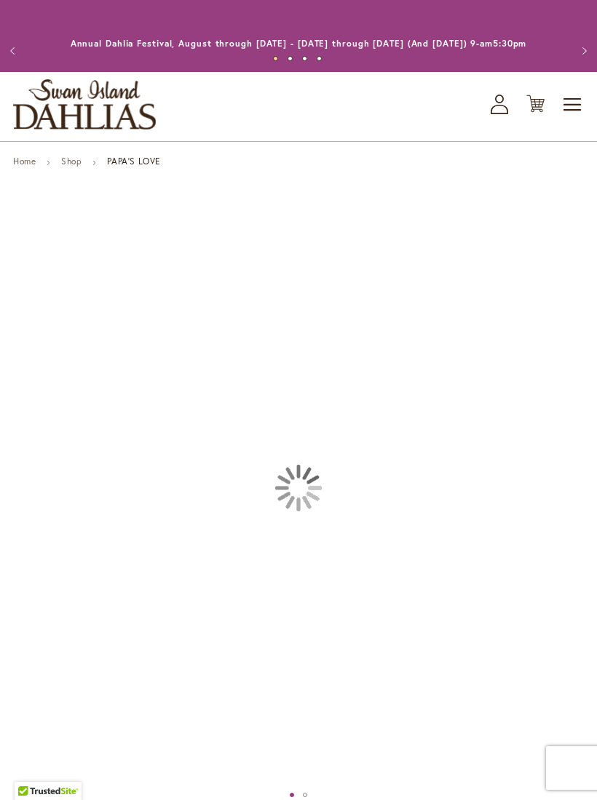
type input "****"
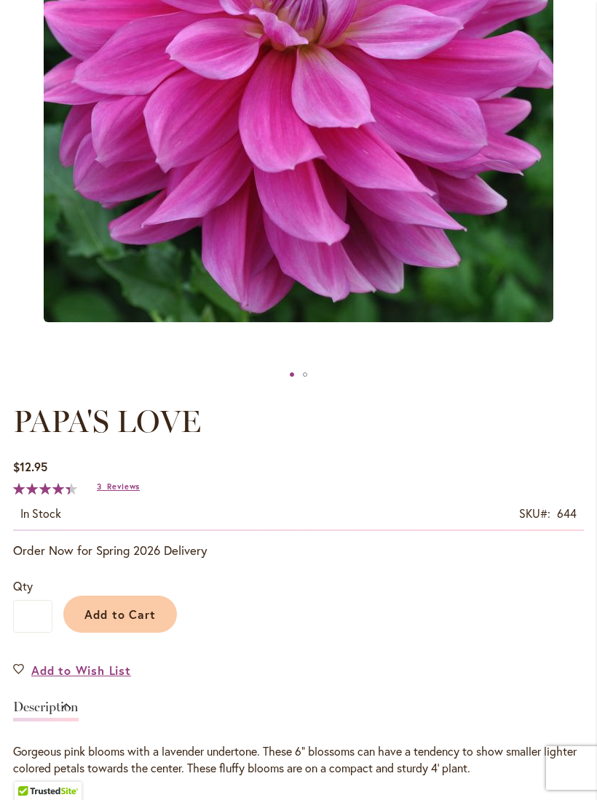
click at [114, 492] on span "Reviews" at bounding box center [123, 487] width 33 height 10
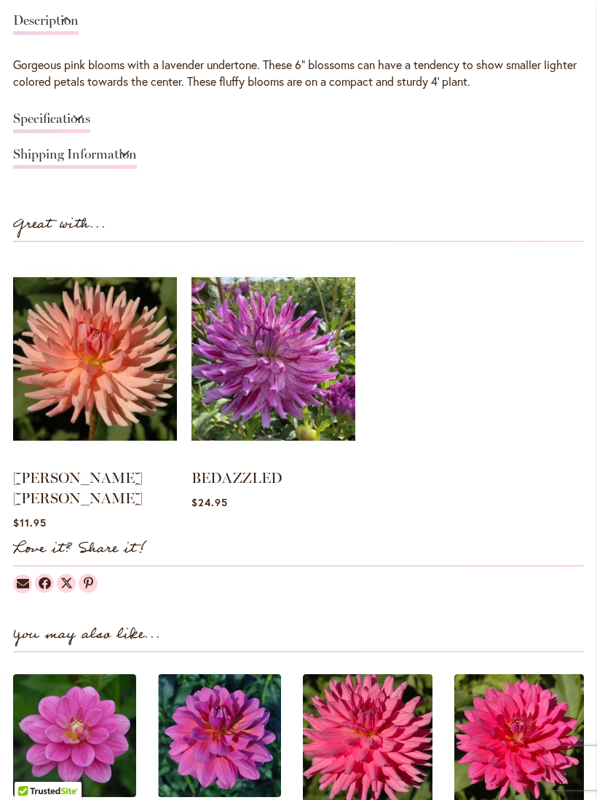
scroll to position [1104, 0]
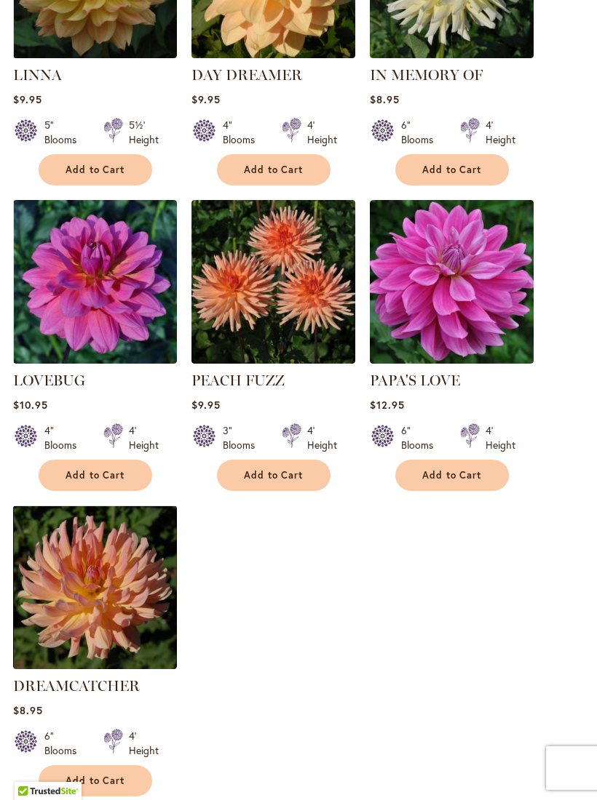
scroll to position [1403, 0]
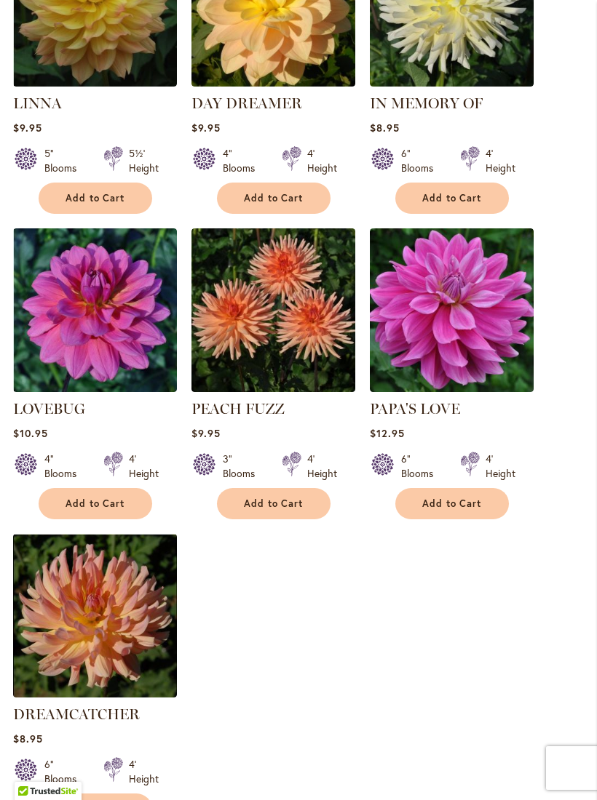
click at [301, 327] on img at bounding box center [273, 310] width 164 height 164
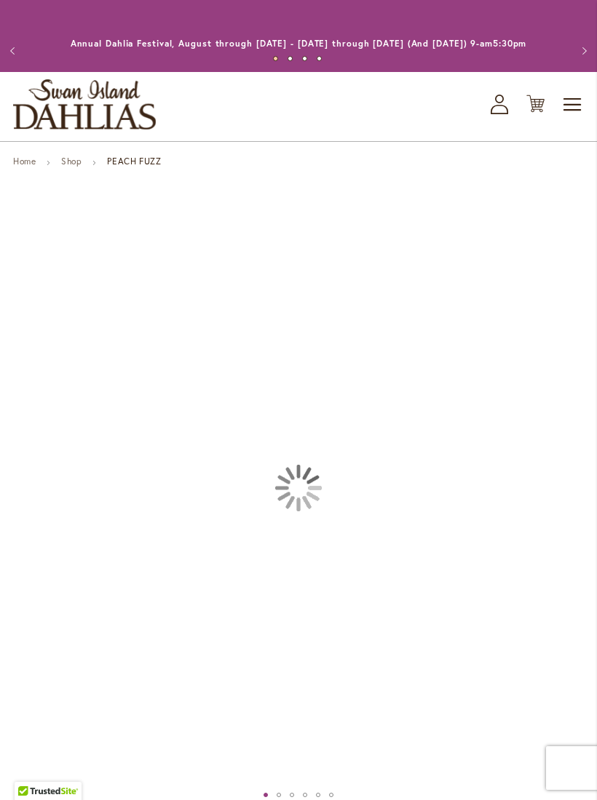
type input "****"
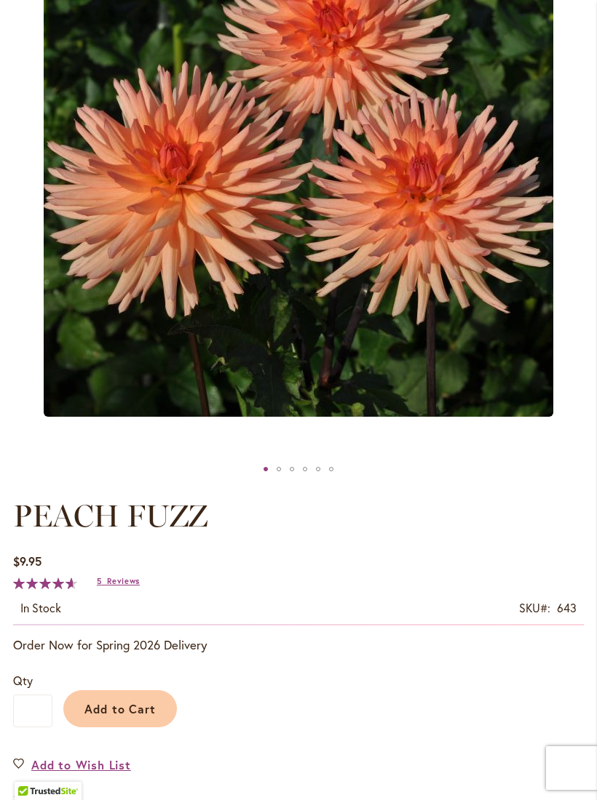
click at [111, 586] on span "Reviews" at bounding box center [123, 581] width 33 height 10
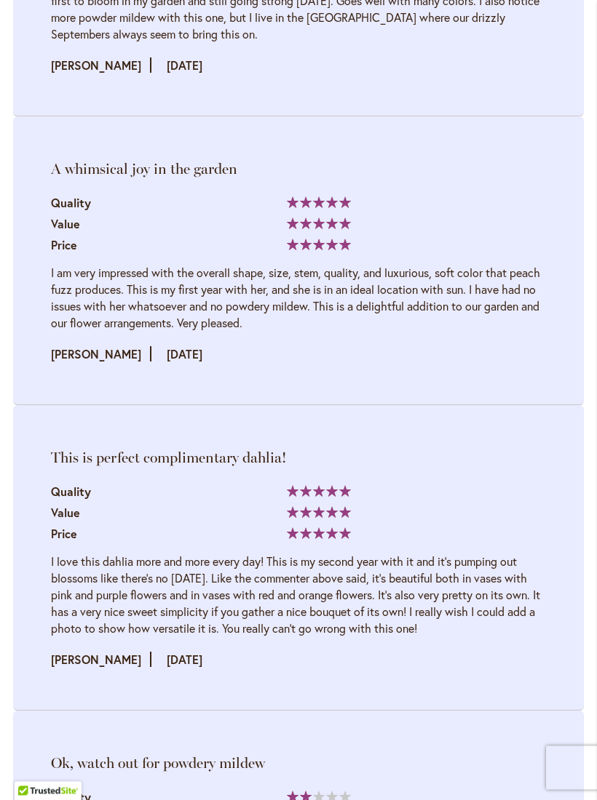
scroll to position [2243, 0]
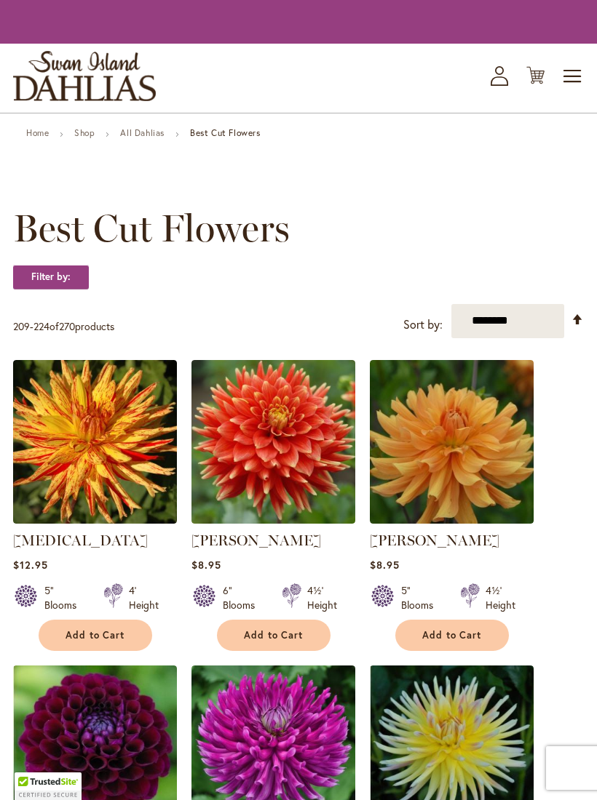
scroll to position [1403, 0]
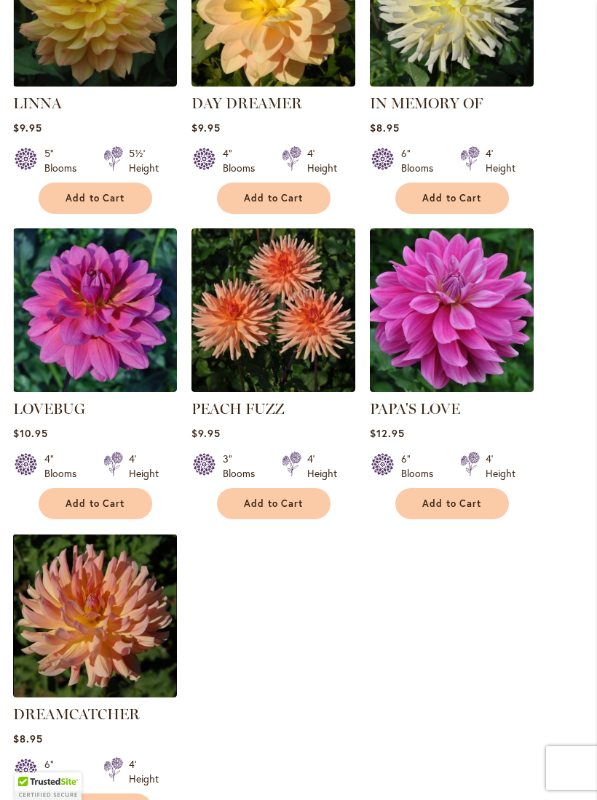
click at [276, 502] on span "Add to Cart" at bounding box center [274, 504] width 60 height 12
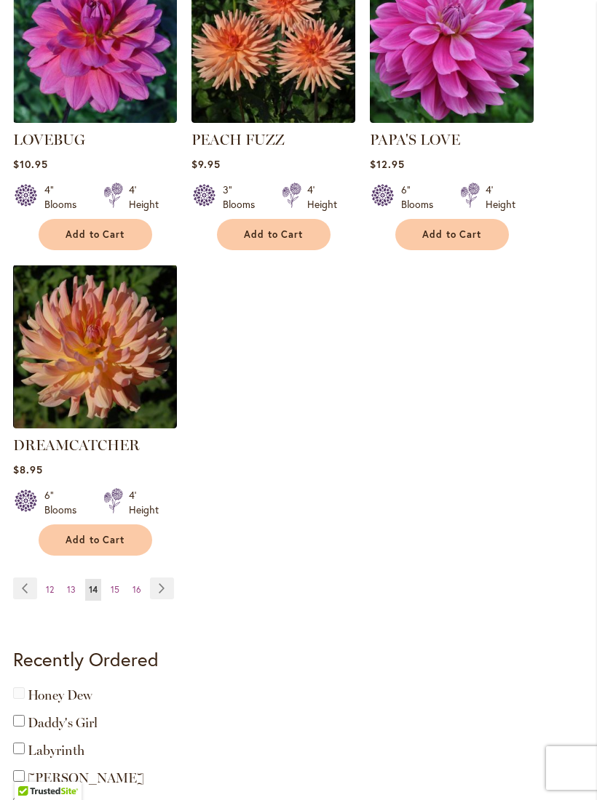
scroll to position [1711, 0]
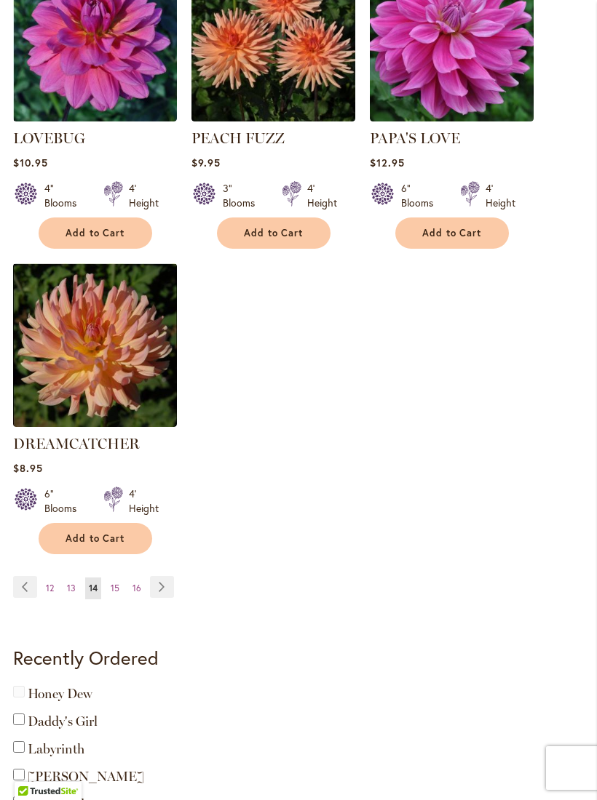
click at [107, 583] on link "Page 15" at bounding box center [115, 589] width 16 height 22
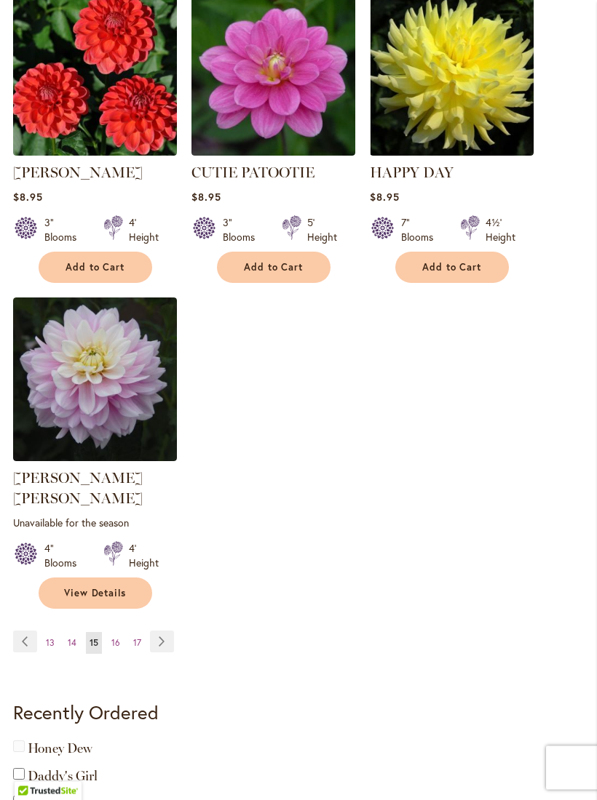
scroll to position [1661, 0]
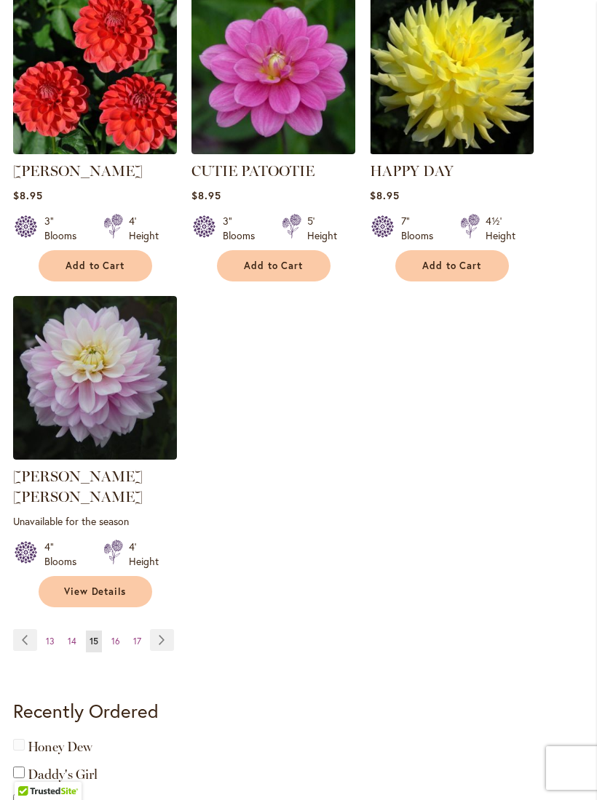
click at [111, 631] on link "Page 16" at bounding box center [116, 642] width 16 height 22
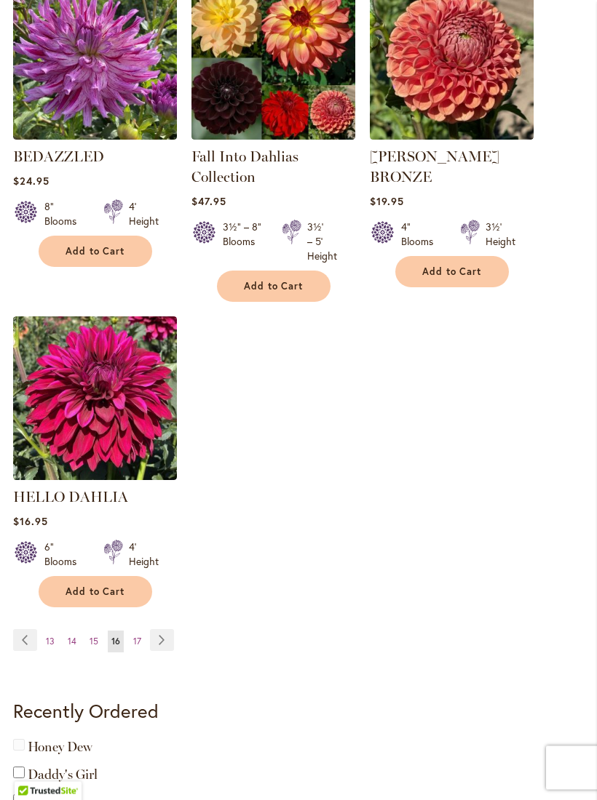
scroll to position [1670, 0]
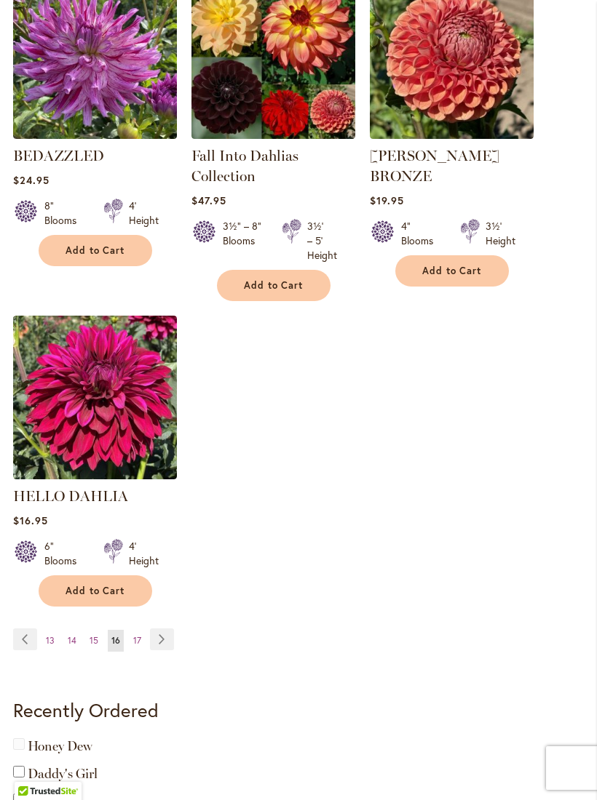
click at [130, 640] on link "Page 17" at bounding box center [137, 641] width 15 height 22
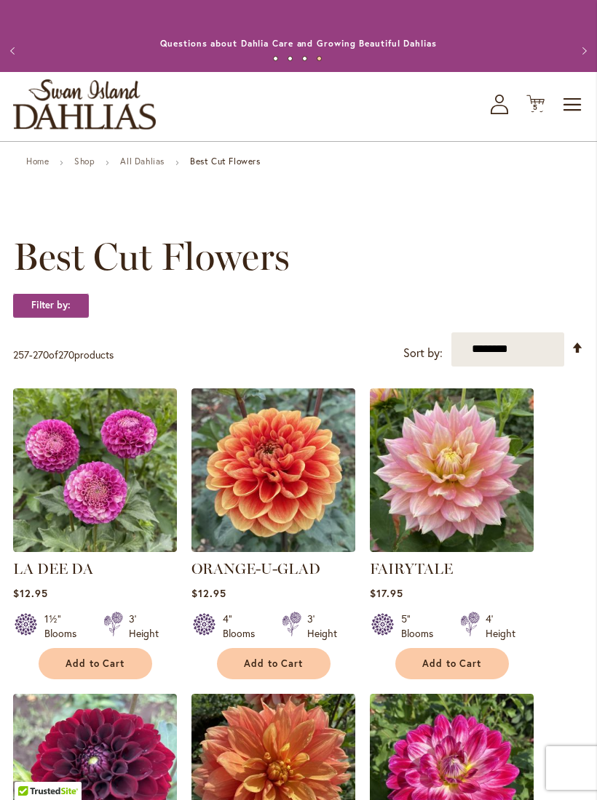
click at [538, 113] on icon "Cart .cls-1 { fill: #231f20; }" at bounding box center [535, 104] width 18 height 18
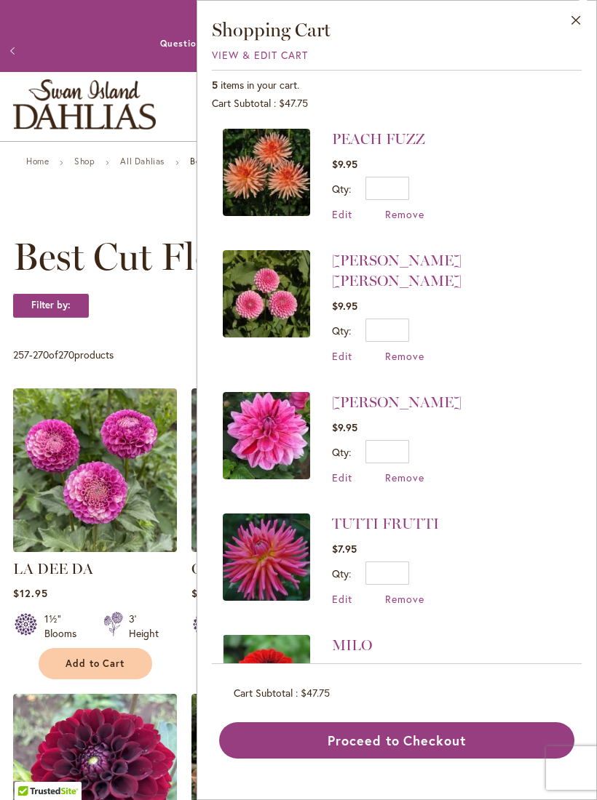
click at [408, 349] on span "Remove" at bounding box center [404, 356] width 39 height 14
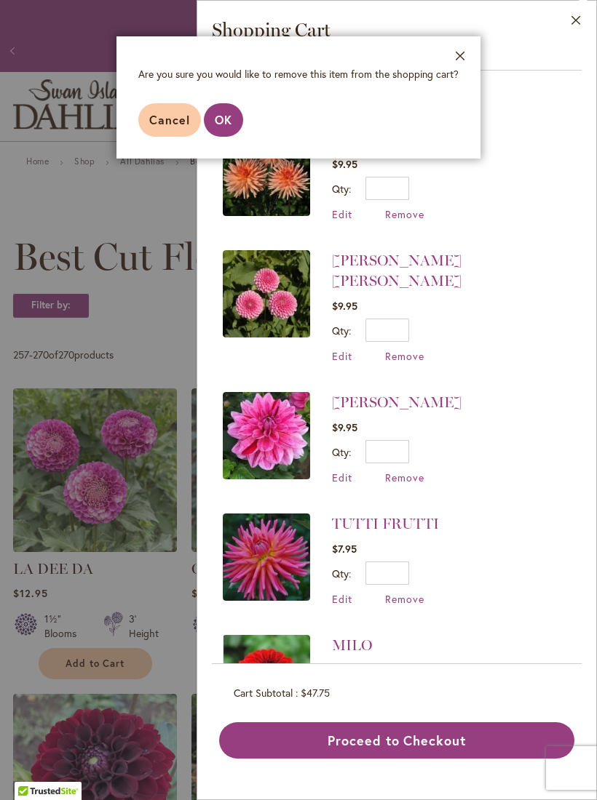
click at [231, 121] on span "OK" at bounding box center [223, 119] width 17 height 15
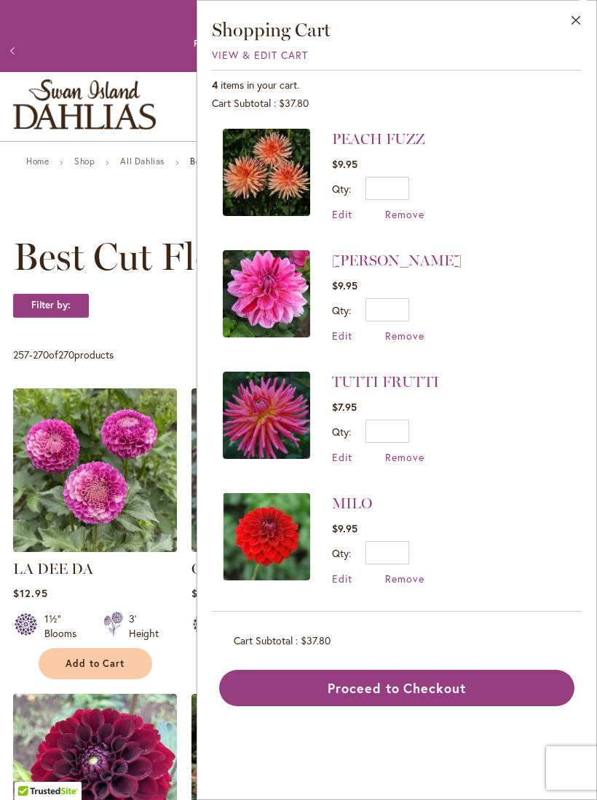
click at [413, 386] on link "TUTTI FRUTTI" at bounding box center [385, 381] width 107 height 17
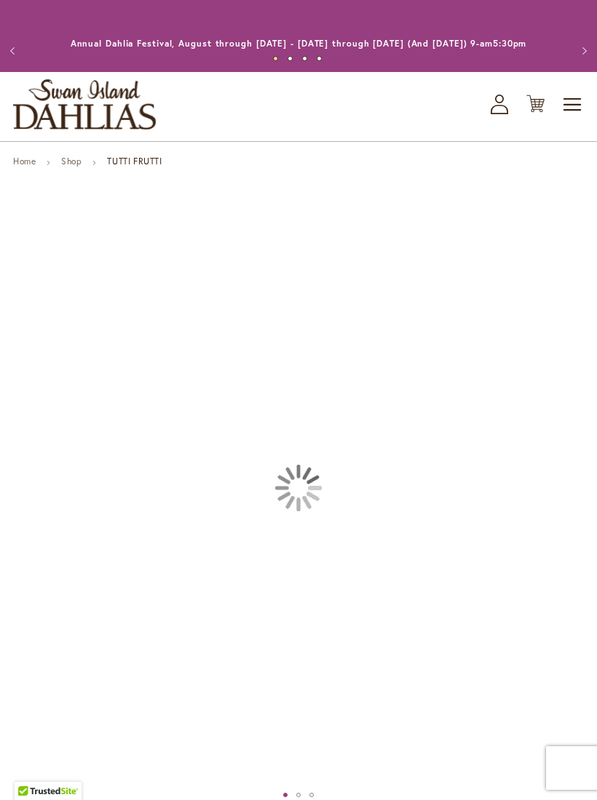
type input "****"
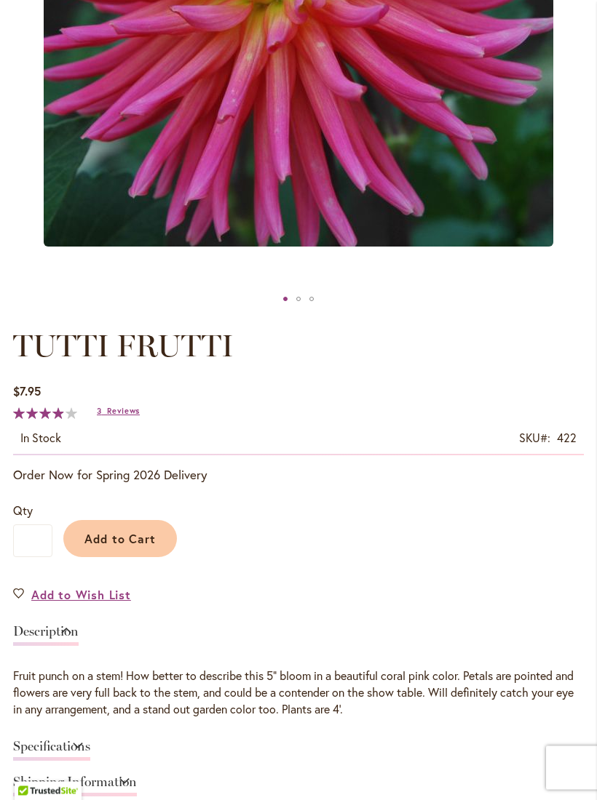
scroll to position [497, 0]
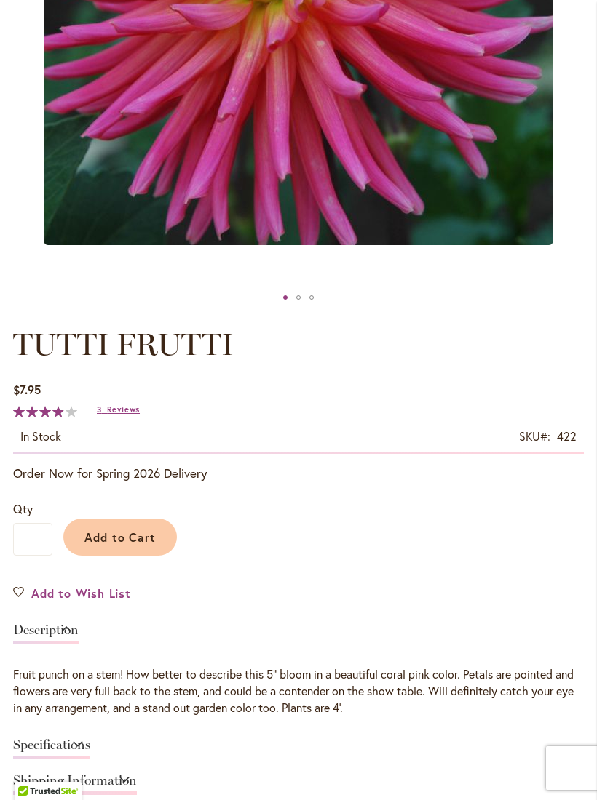
click at [113, 415] on span "Reviews" at bounding box center [123, 410] width 33 height 10
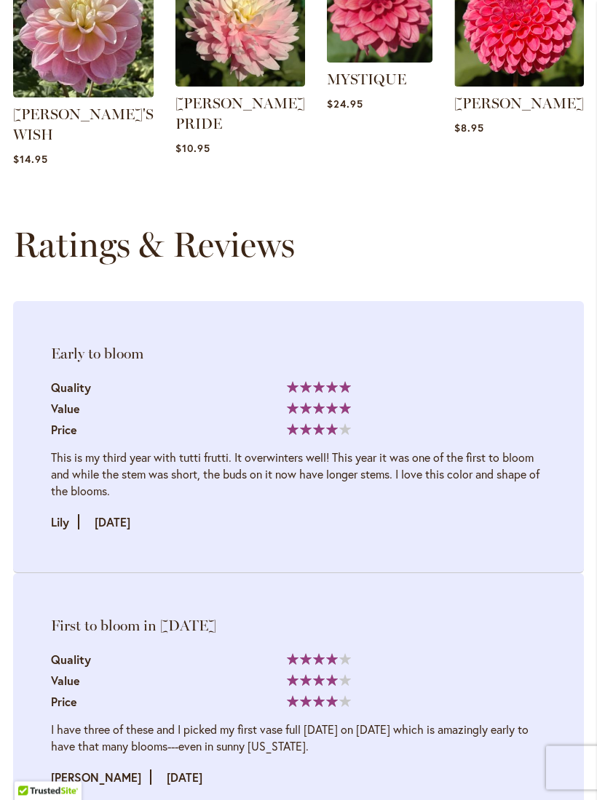
scroll to position [1835, 0]
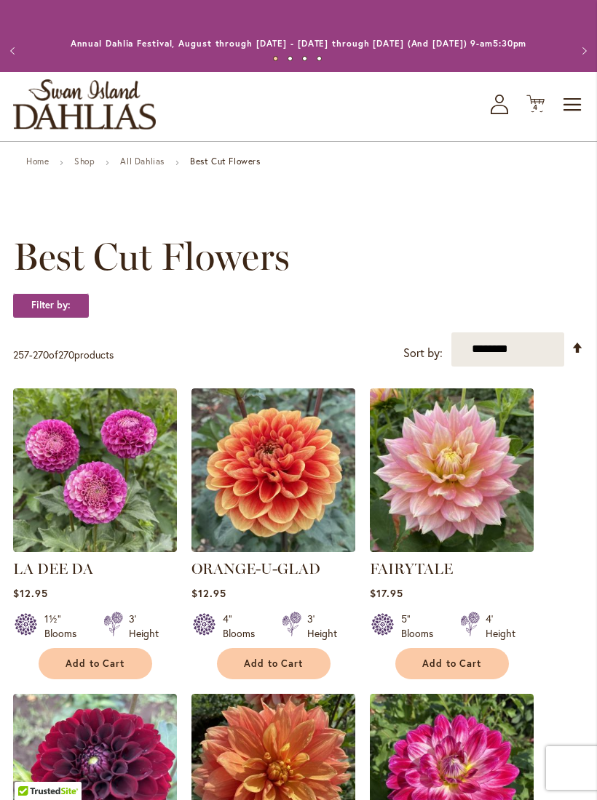
click at [535, 112] on span "4" at bounding box center [535, 107] width 5 height 9
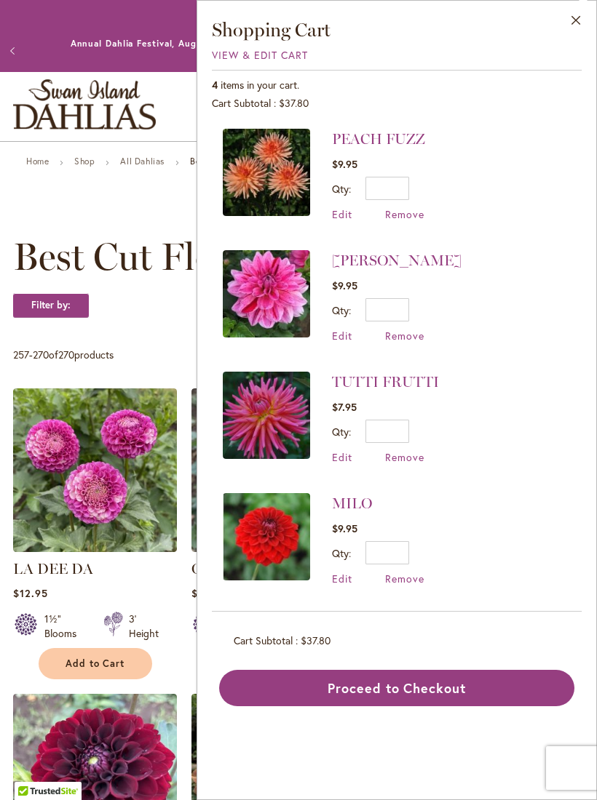
click at [406, 458] on span "Remove" at bounding box center [404, 457] width 39 height 14
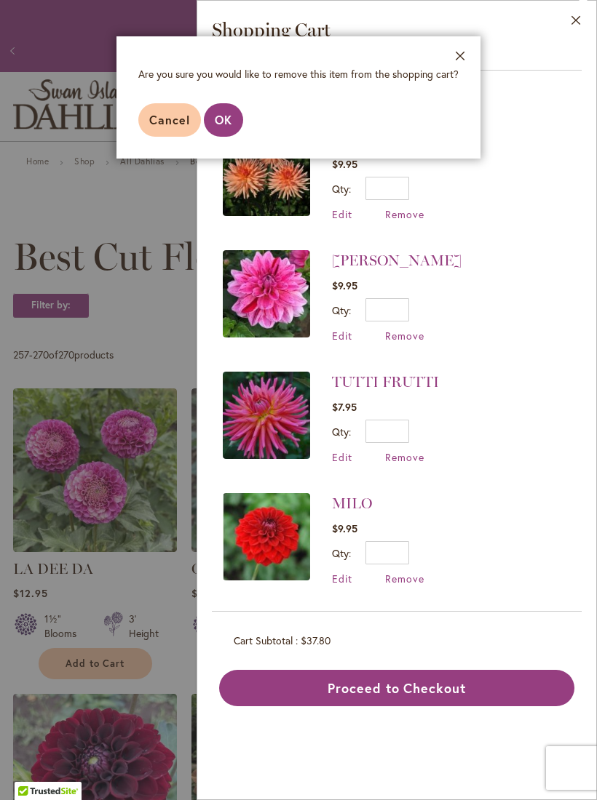
click at [234, 119] on button "OK" at bounding box center [223, 119] width 39 height 33
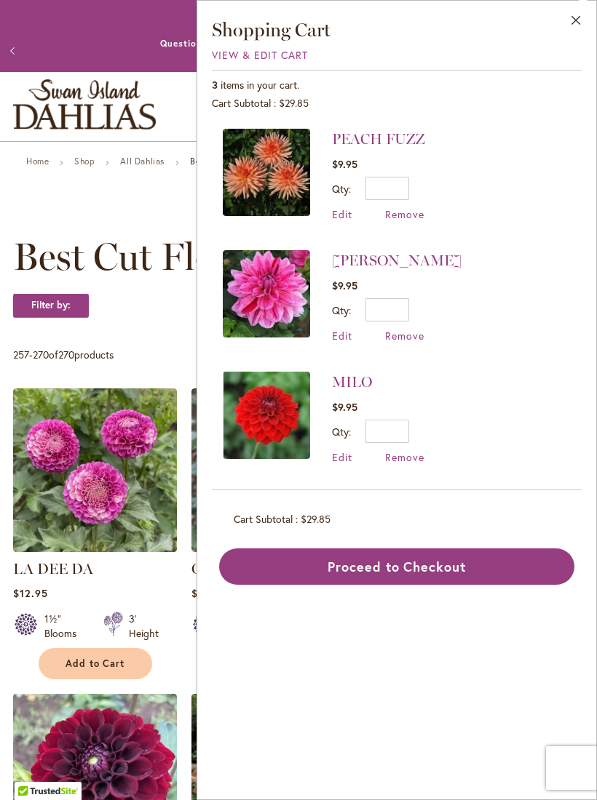
click at [453, 568] on button "Proceed to Checkout" at bounding box center [396, 567] width 355 height 36
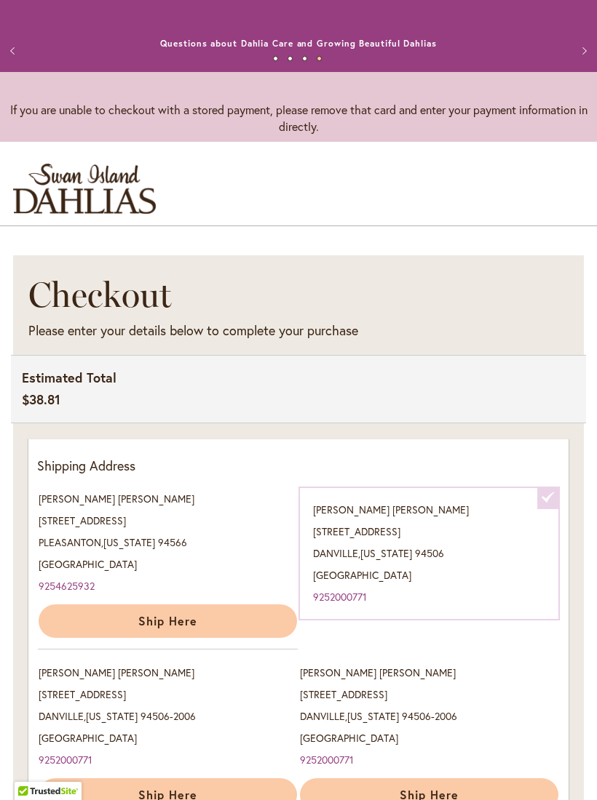
scroll to position [6, 0]
